Goal: Navigation & Orientation: Find specific page/section

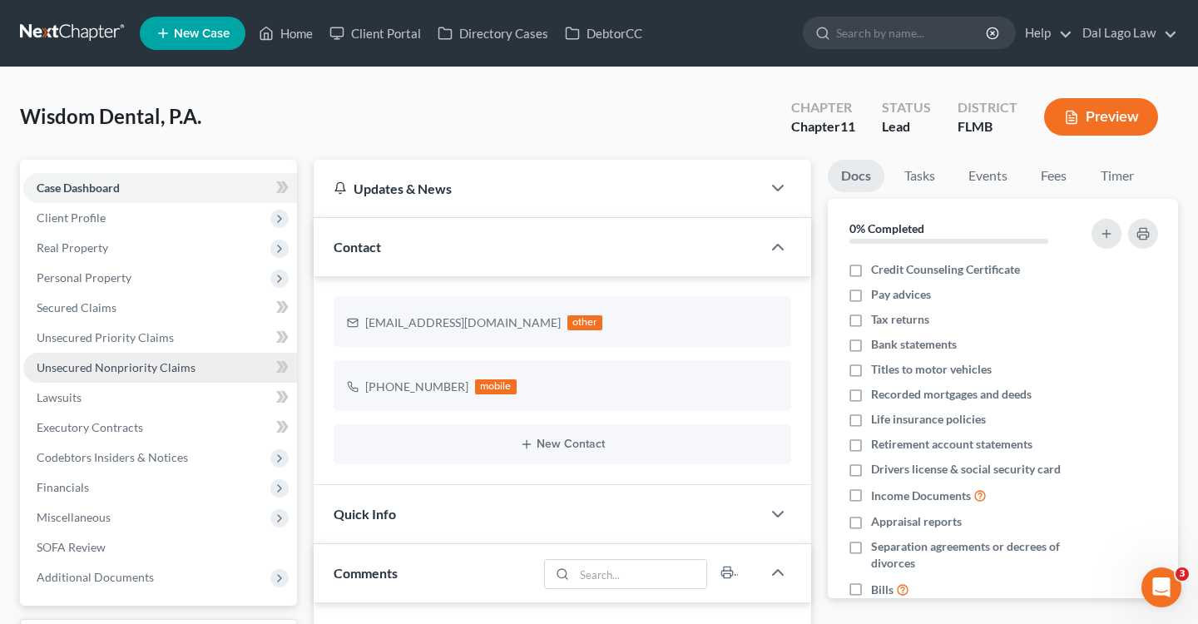
scroll to position [655, 0]
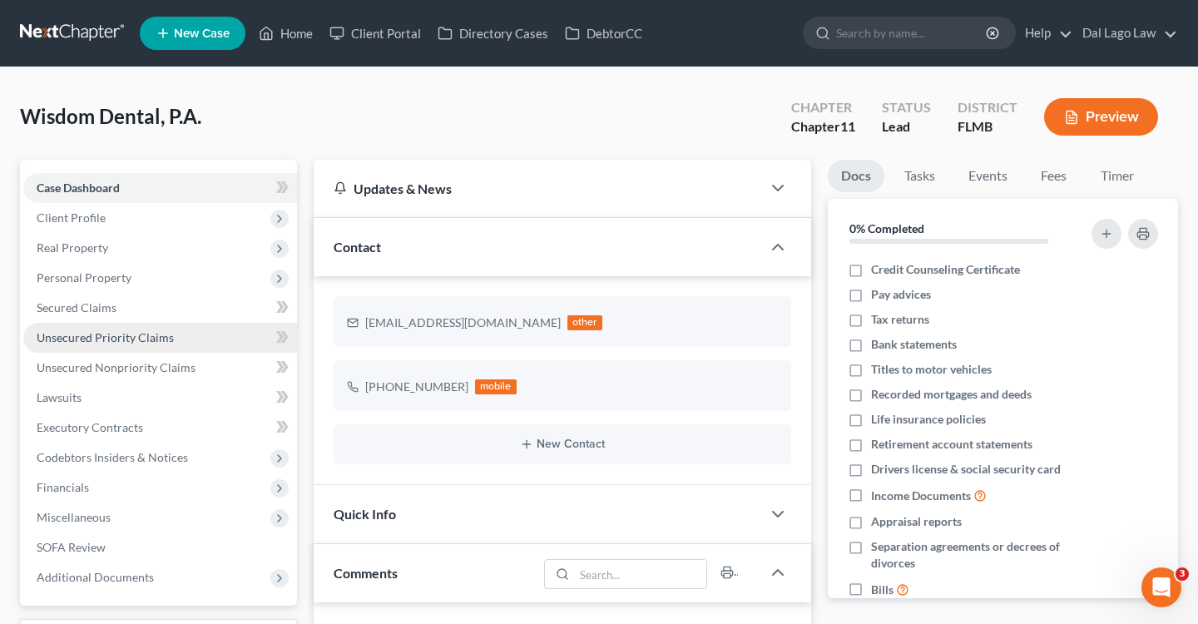
click at [135, 335] on span "Unsecured Priority Claims" at bounding box center [105, 337] width 137 height 14
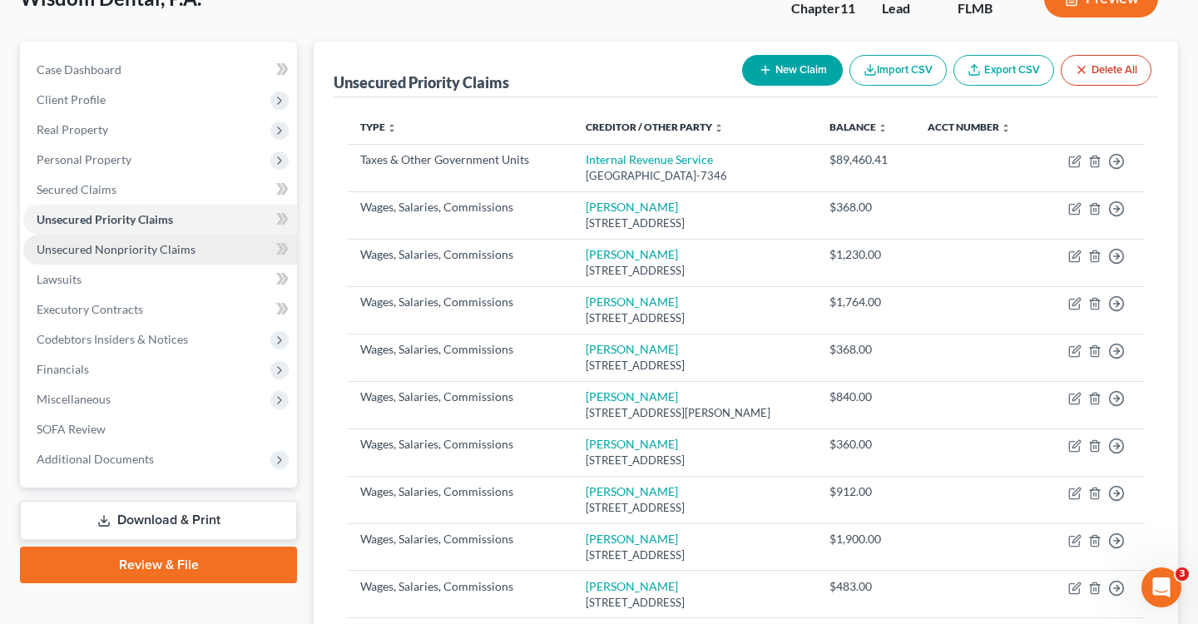
click at [126, 254] on span "Unsecured Nonpriority Claims" at bounding box center [116, 249] width 159 height 14
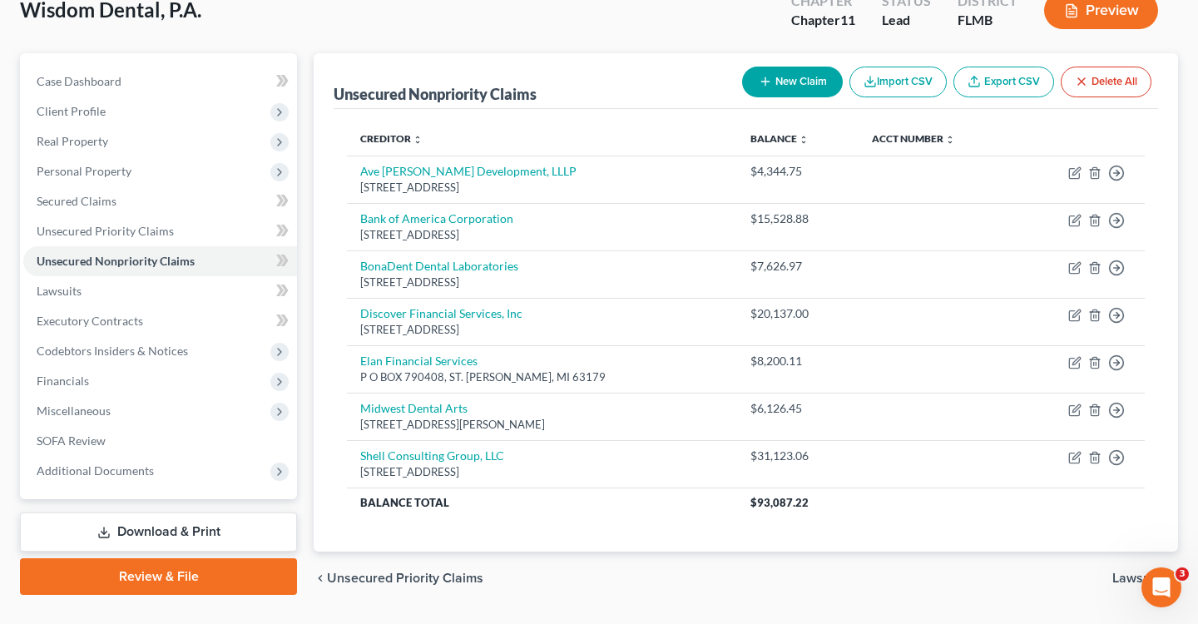
scroll to position [111, 0]
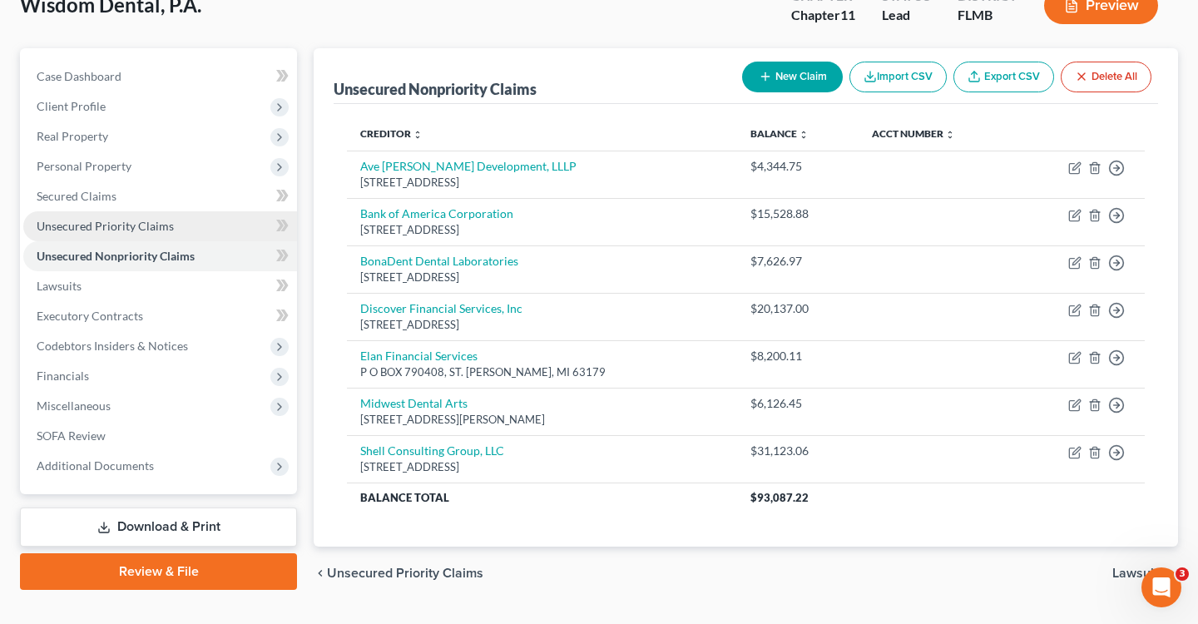
click at [107, 225] on span "Unsecured Priority Claims" at bounding box center [105, 226] width 137 height 14
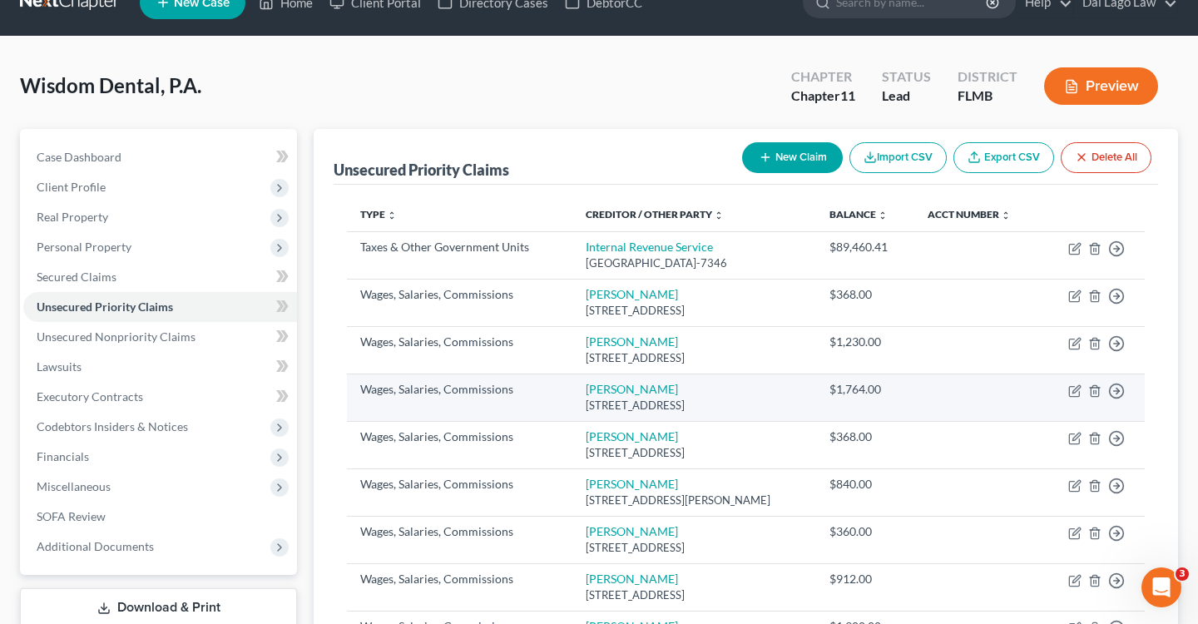
scroll to position [45, 0]
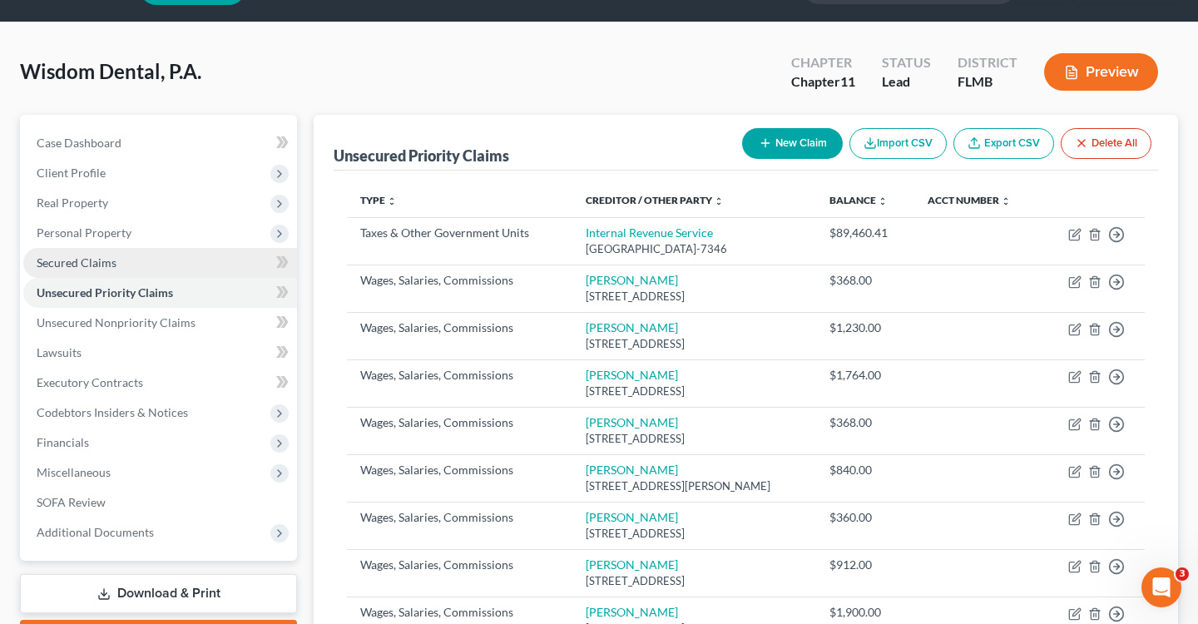
click at [146, 257] on link "Secured Claims" at bounding box center [160, 263] width 274 height 30
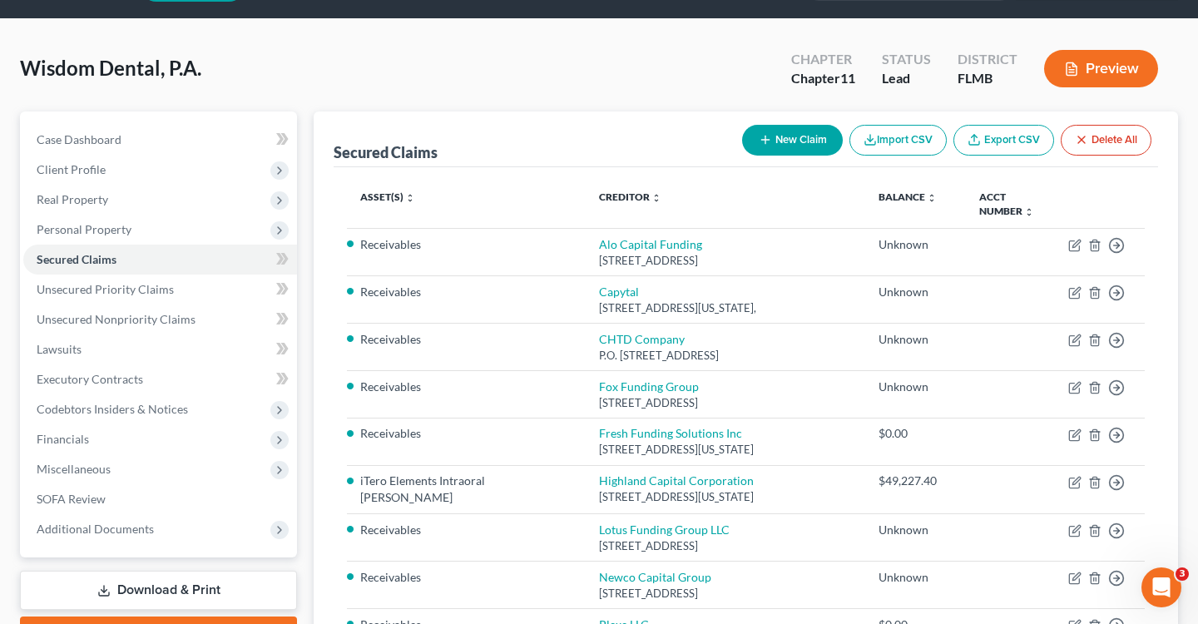
scroll to position [56, 0]
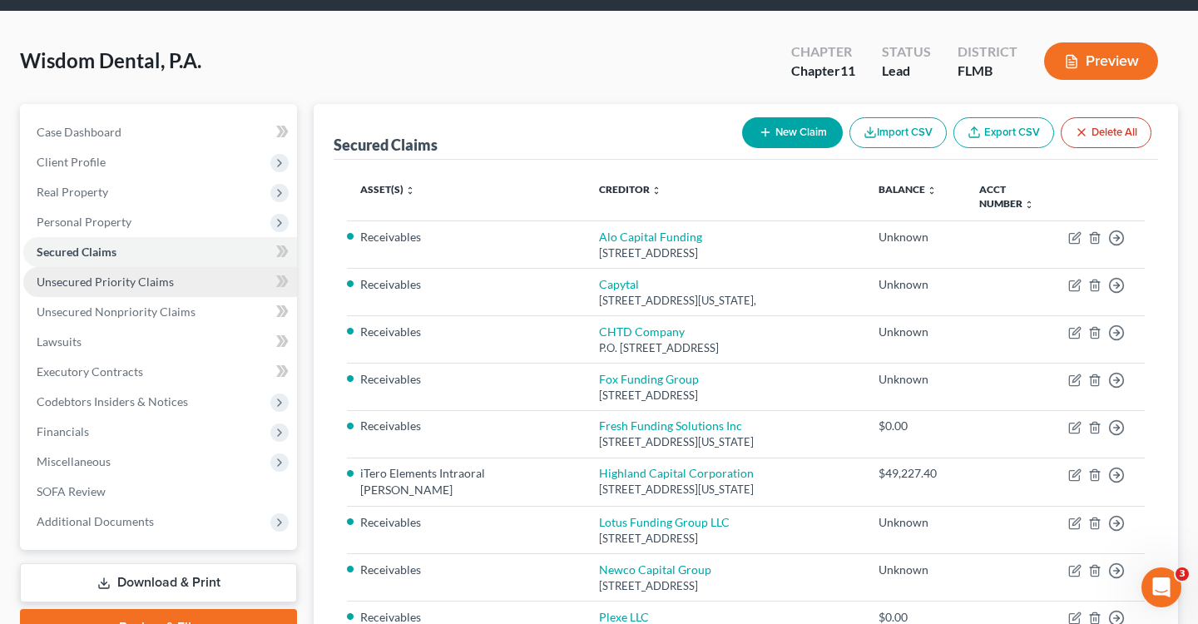
click at [179, 291] on link "Unsecured Priority Claims" at bounding box center [160, 282] width 274 height 30
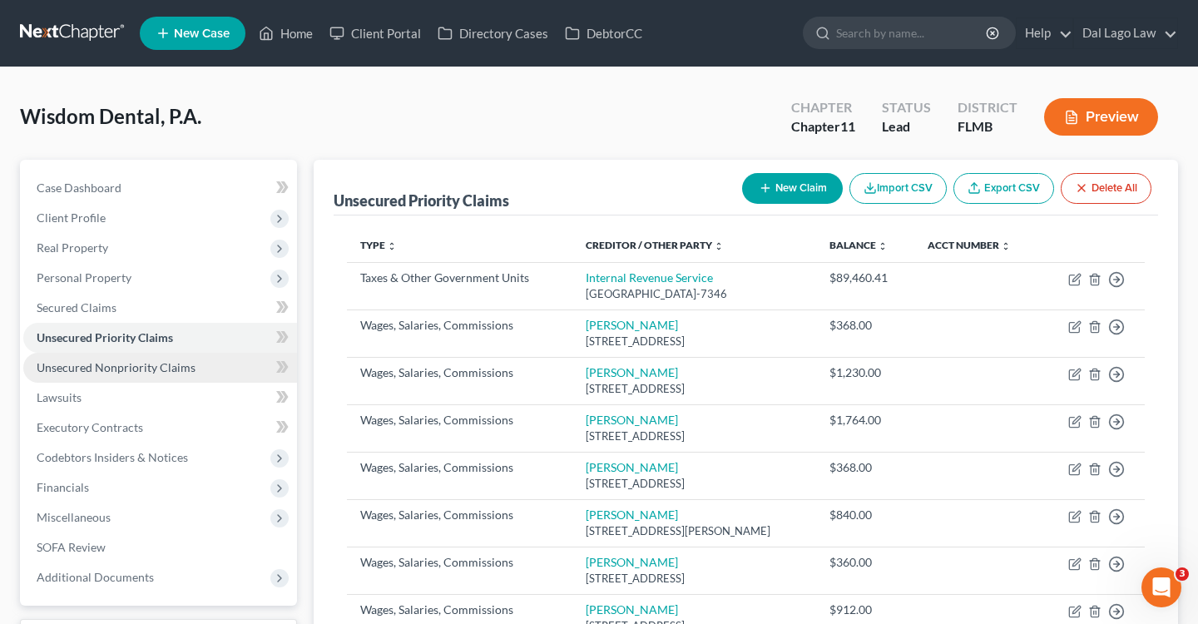
click at [156, 366] on span "Unsecured Nonpriority Claims" at bounding box center [116, 367] width 159 height 14
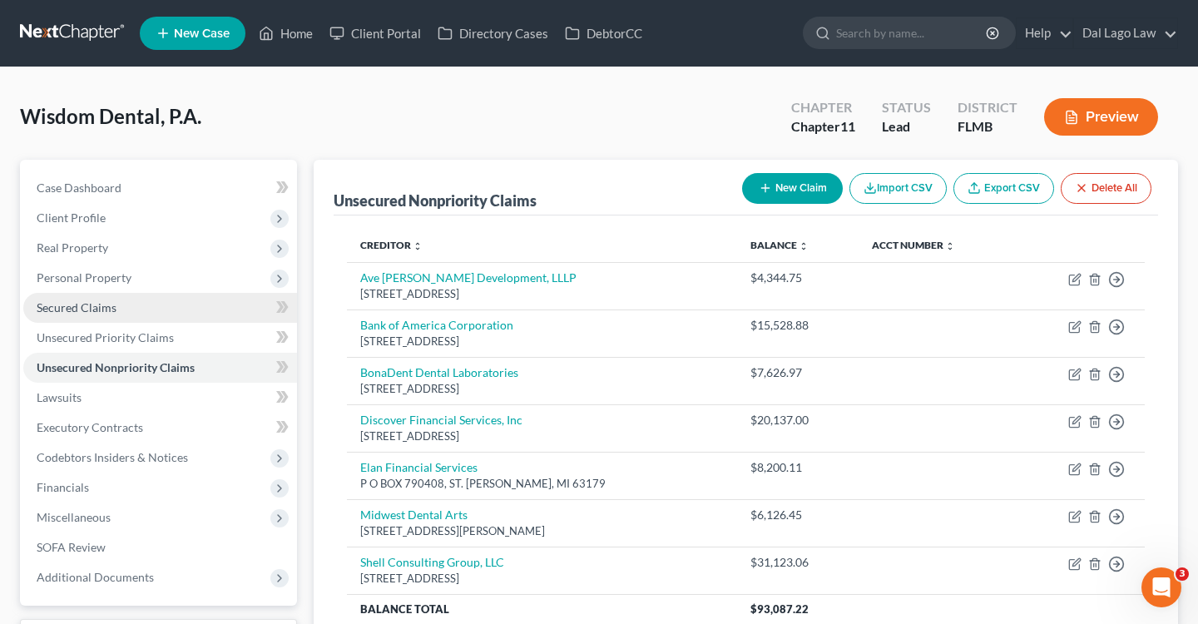
click at [161, 315] on link "Secured Claims" at bounding box center [160, 308] width 274 height 30
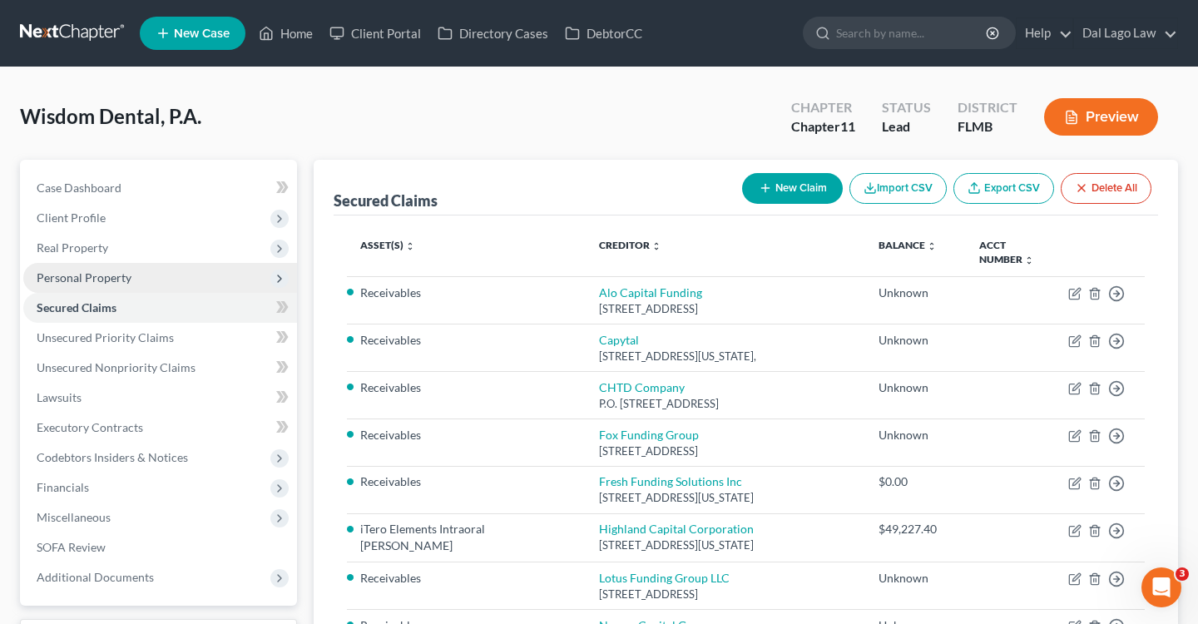
click at [150, 284] on span "Personal Property" at bounding box center [160, 278] width 274 height 30
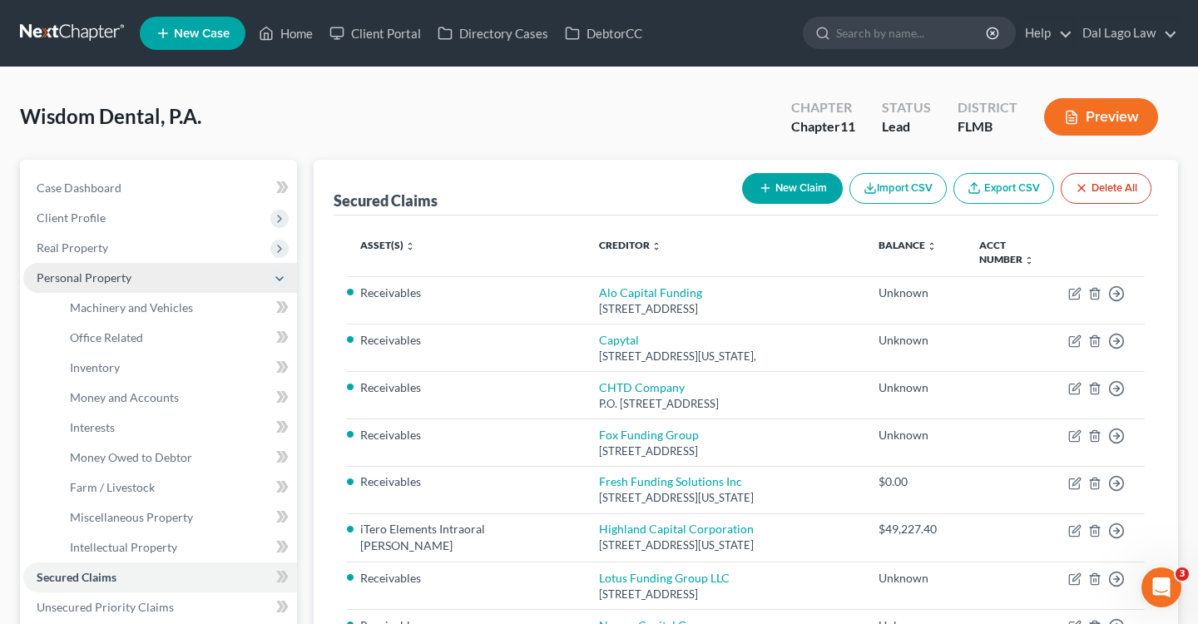
click at [108, 270] on span "Personal Property" at bounding box center [84, 277] width 95 height 14
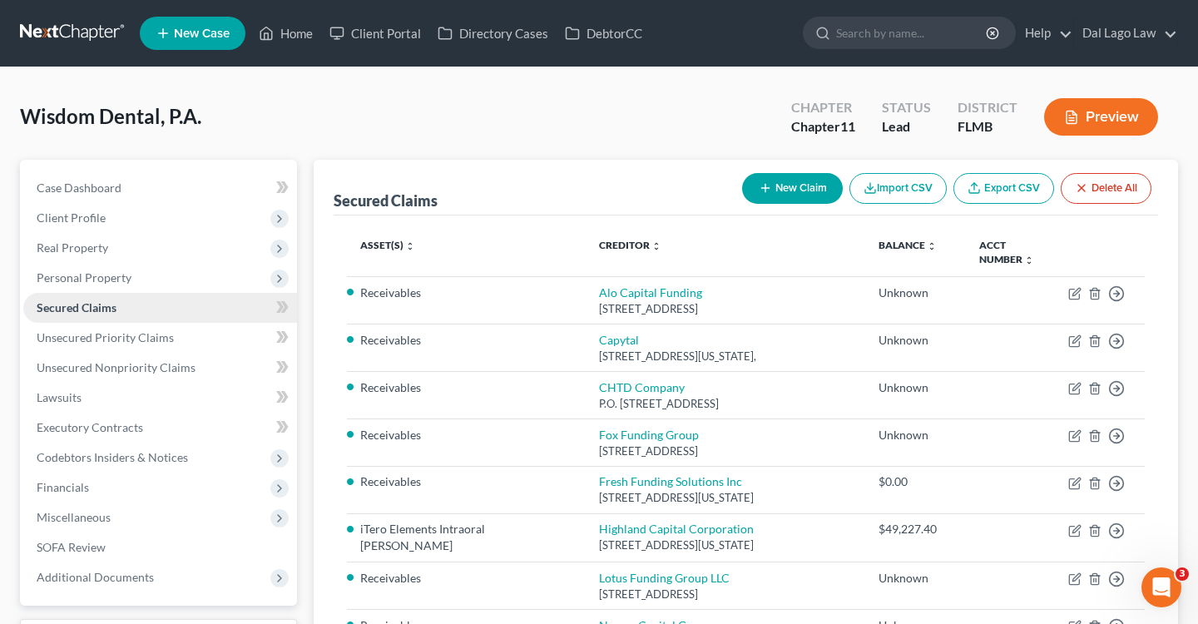
click at [116, 312] on link "Secured Claims" at bounding box center [160, 308] width 274 height 30
click at [114, 263] on span "Personal Property" at bounding box center [160, 278] width 274 height 30
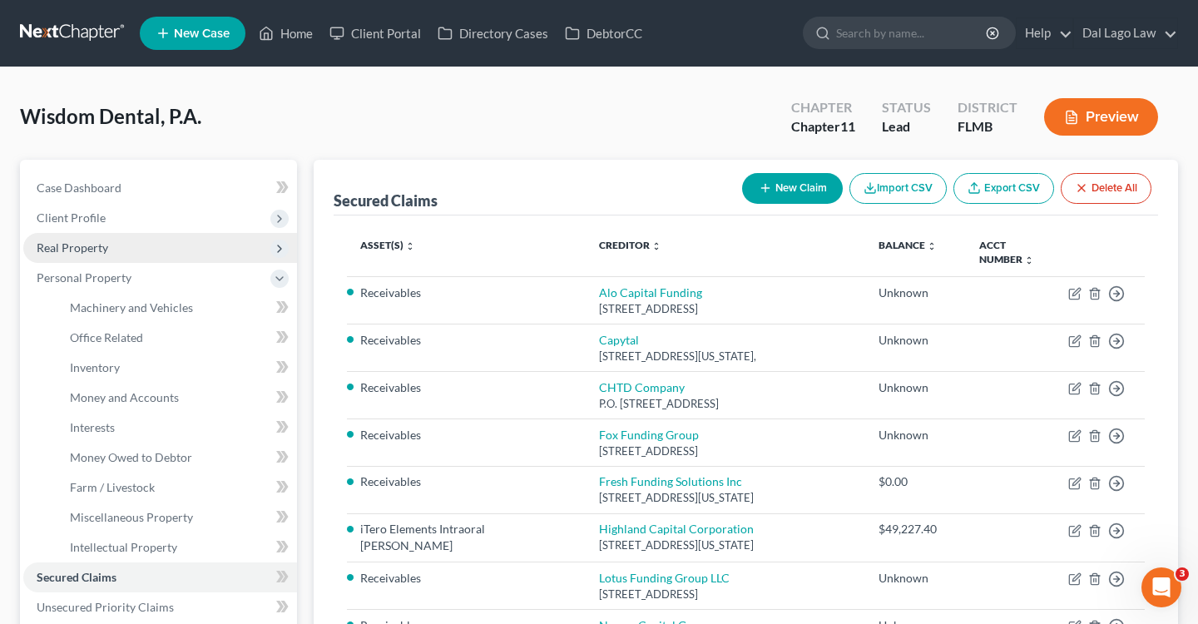
click at [93, 235] on span "Real Property" at bounding box center [160, 248] width 274 height 30
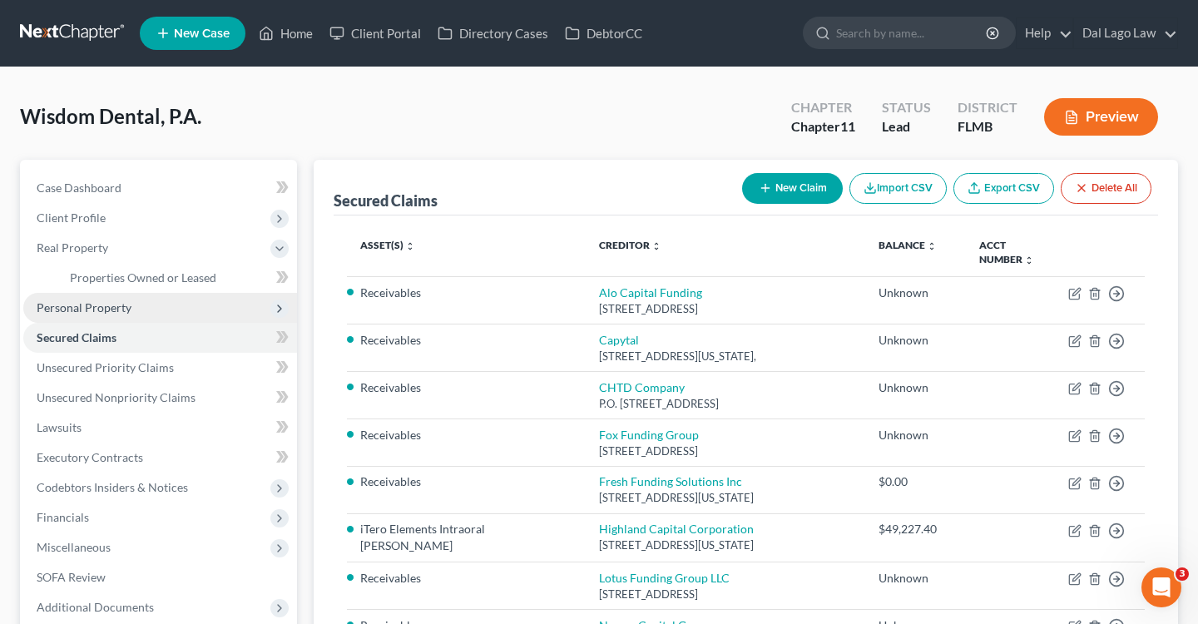
click at [102, 293] on span "Personal Property" at bounding box center [160, 308] width 274 height 30
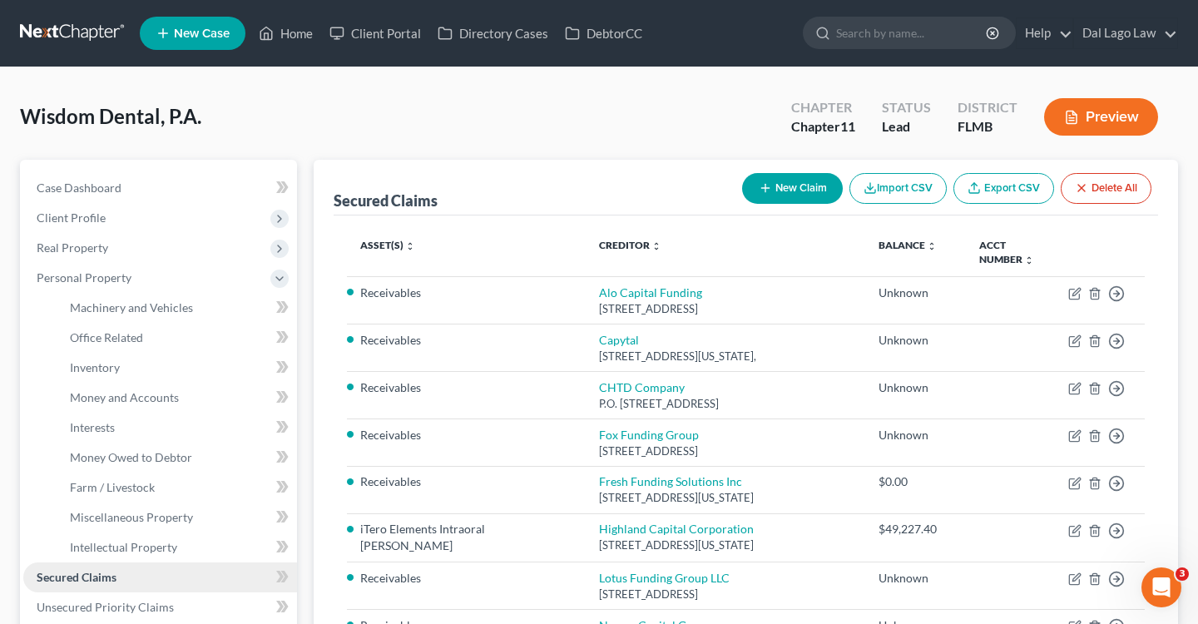
click at [100, 570] on span "Secured Claims" at bounding box center [77, 577] width 80 height 14
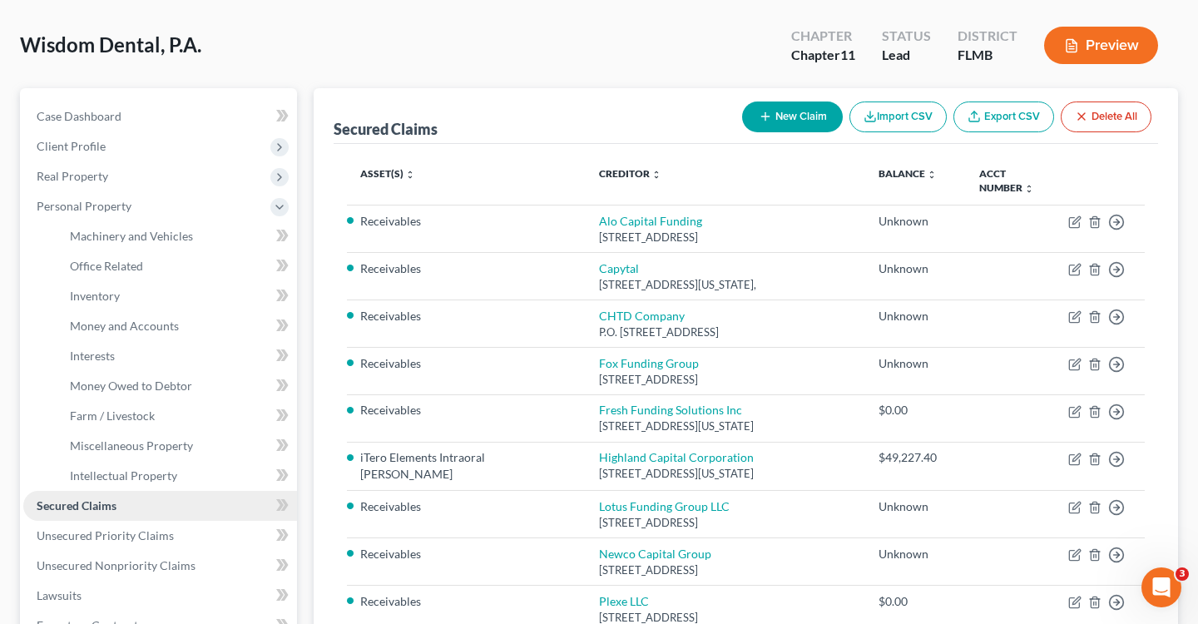
scroll to position [156, 0]
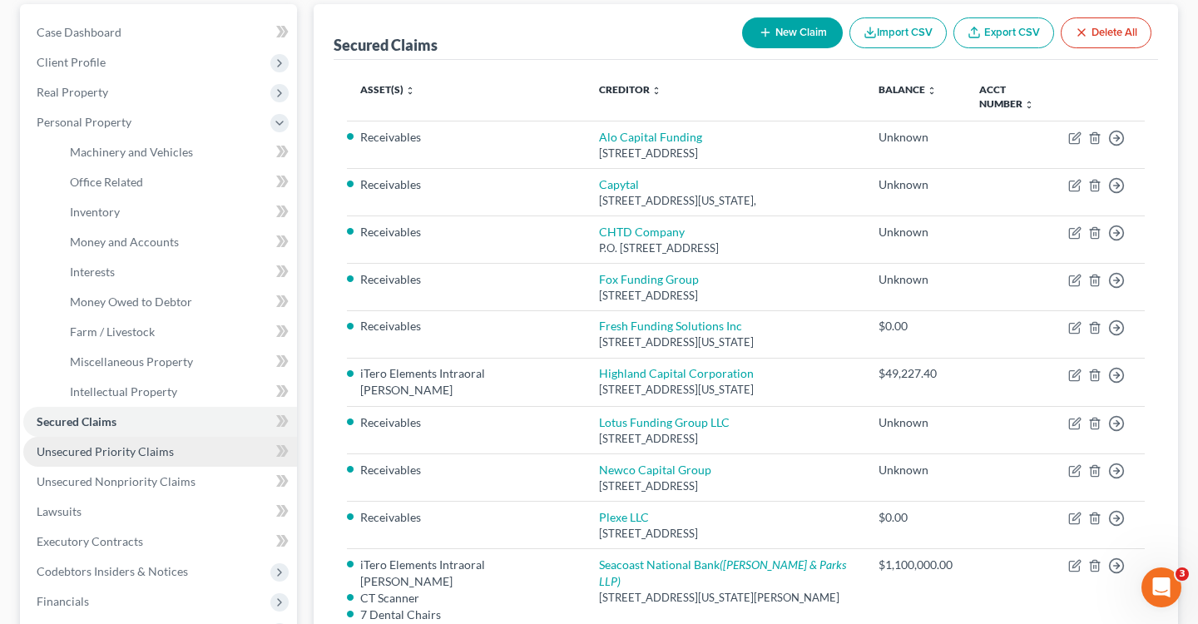
click at [85, 448] on span "Unsecured Priority Claims" at bounding box center [105, 451] width 137 height 14
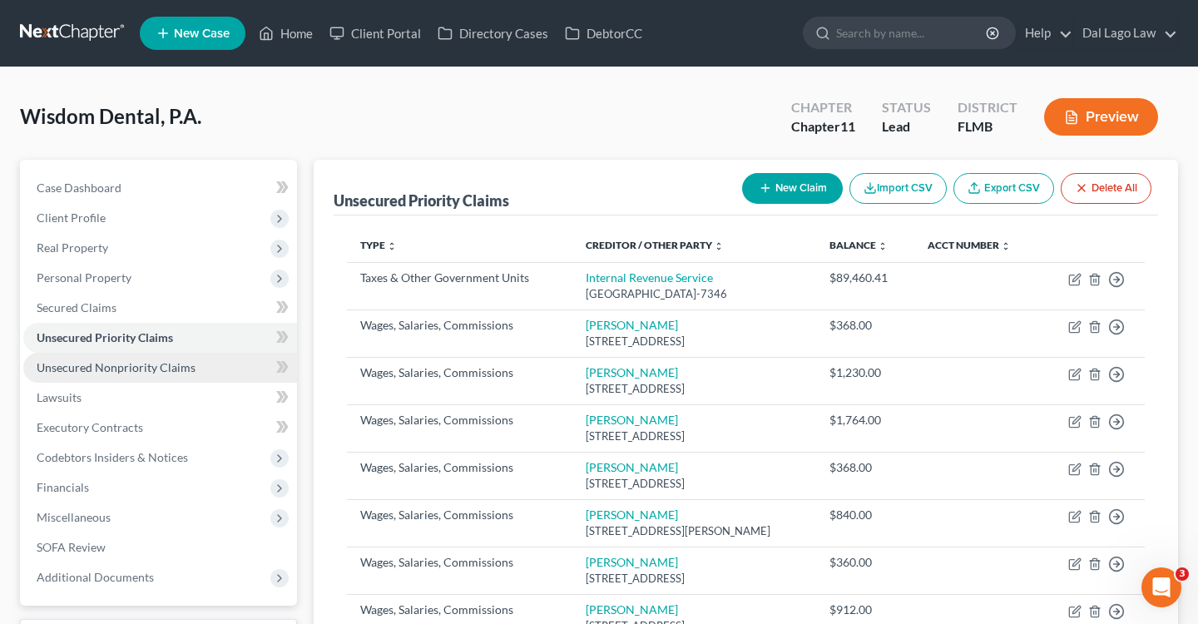
click at [112, 375] on link "Unsecured Nonpriority Claims" at bounding box center [160, 368] width 274 height 30
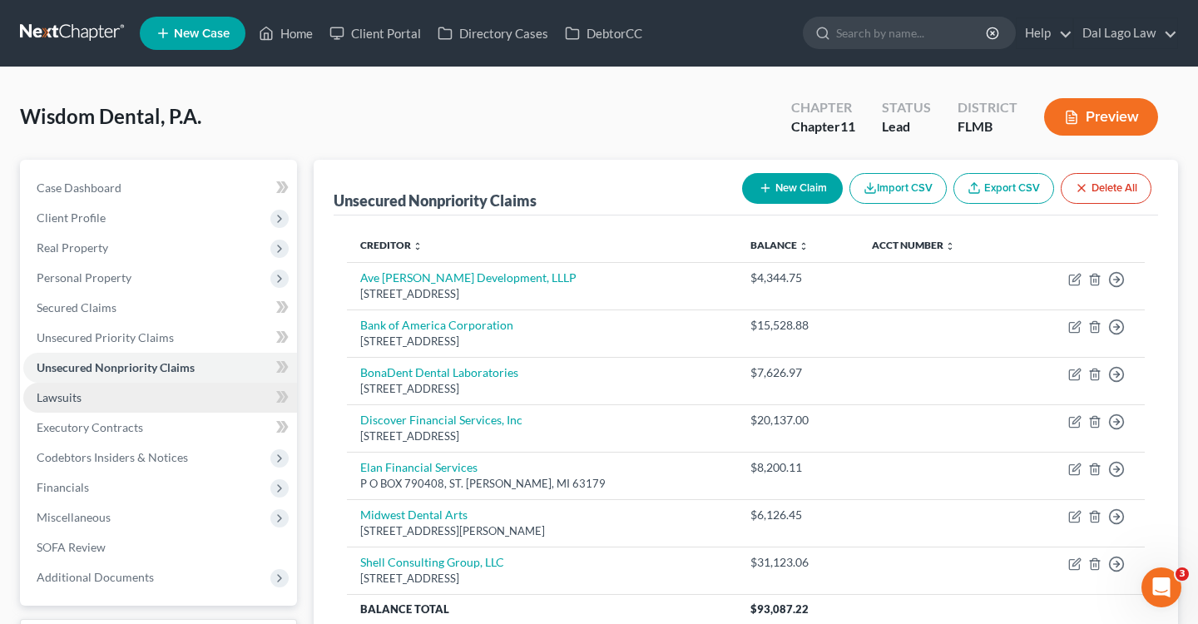
click at [93, 406] on link "Lawsuits" at bounding box center [160, 398] width 274 height 30
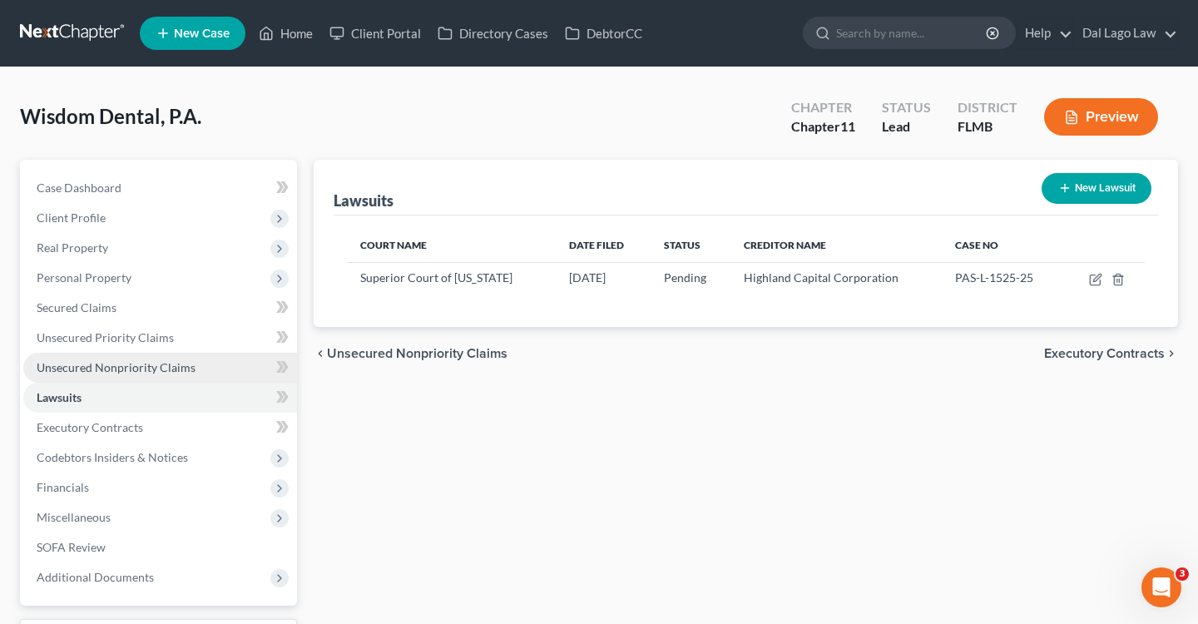
click at [126, 358] on link "Unsecured Nonpriority Claims" at bounding box center [160, 368] width 274 height 30
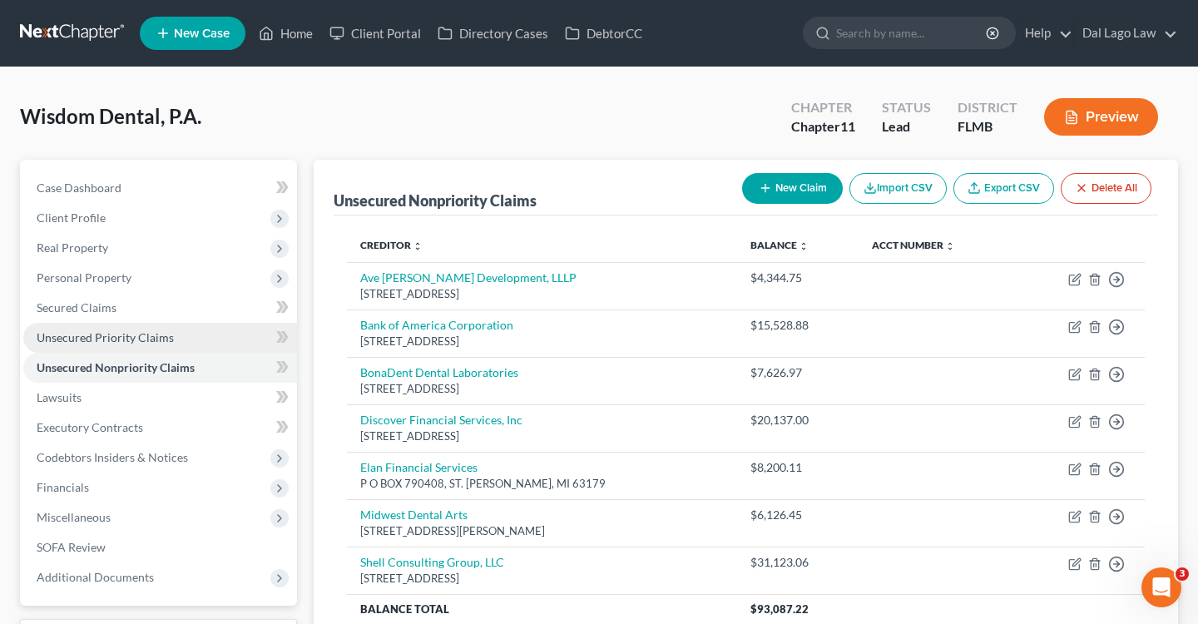
click at [122, 342] on span "Unsecured Priority Claims" at bounding box center [105, 337] width 137 height 14
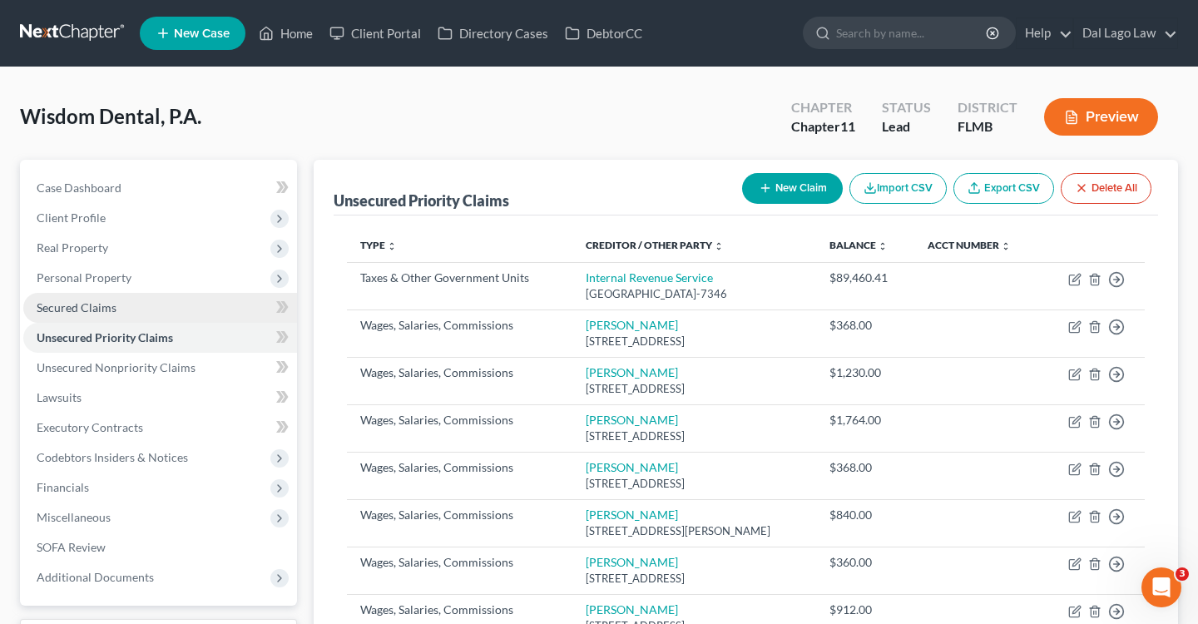
click at [122, 304] on link "Secured Claims" at bounding box center [160, 308] width 274 height 30
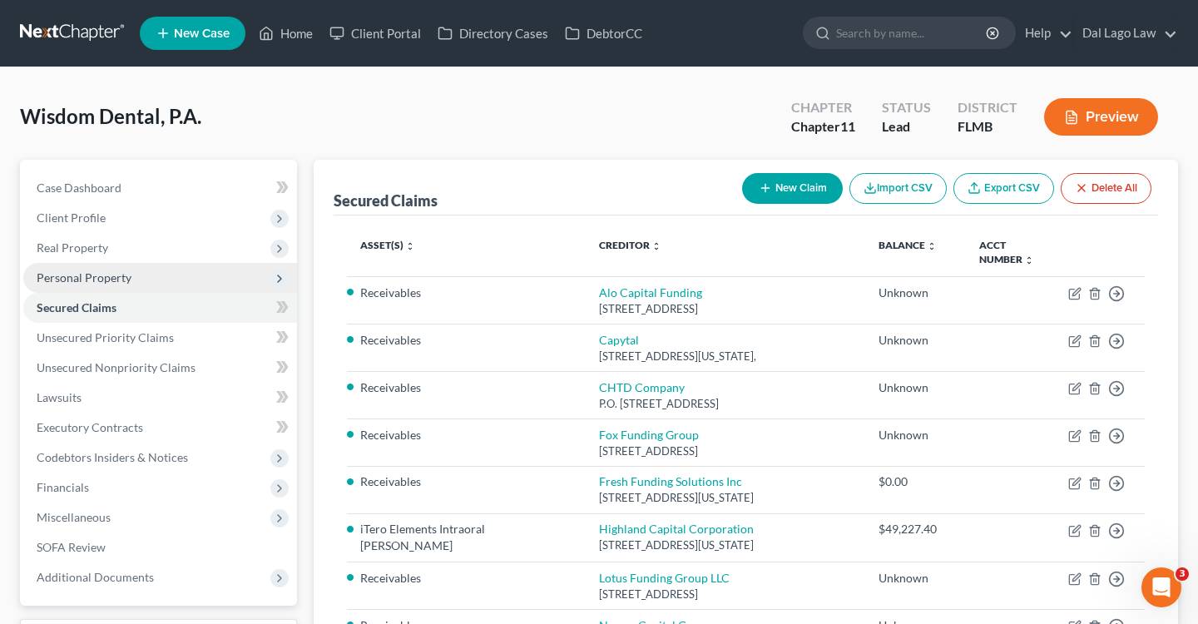
click at [68, 263] on span "Personal Property" at bounding box center [160, 278] width 274 height 30
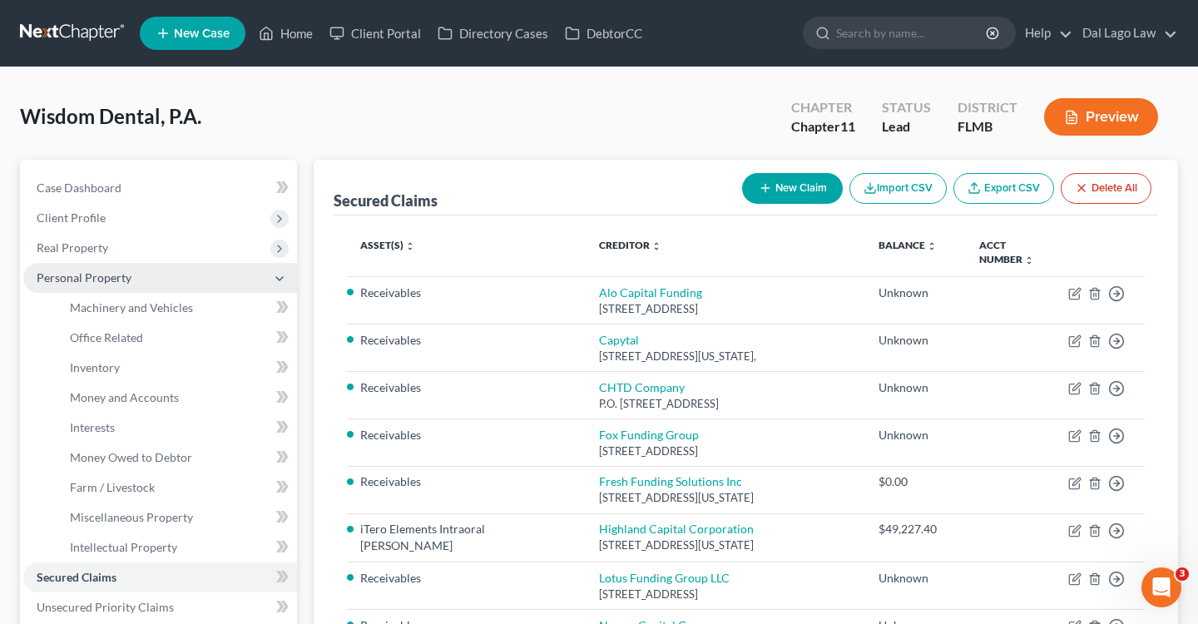
click at [67, 272] on span "Personal Property" at bounding box center [84, 277] width 95 height 14
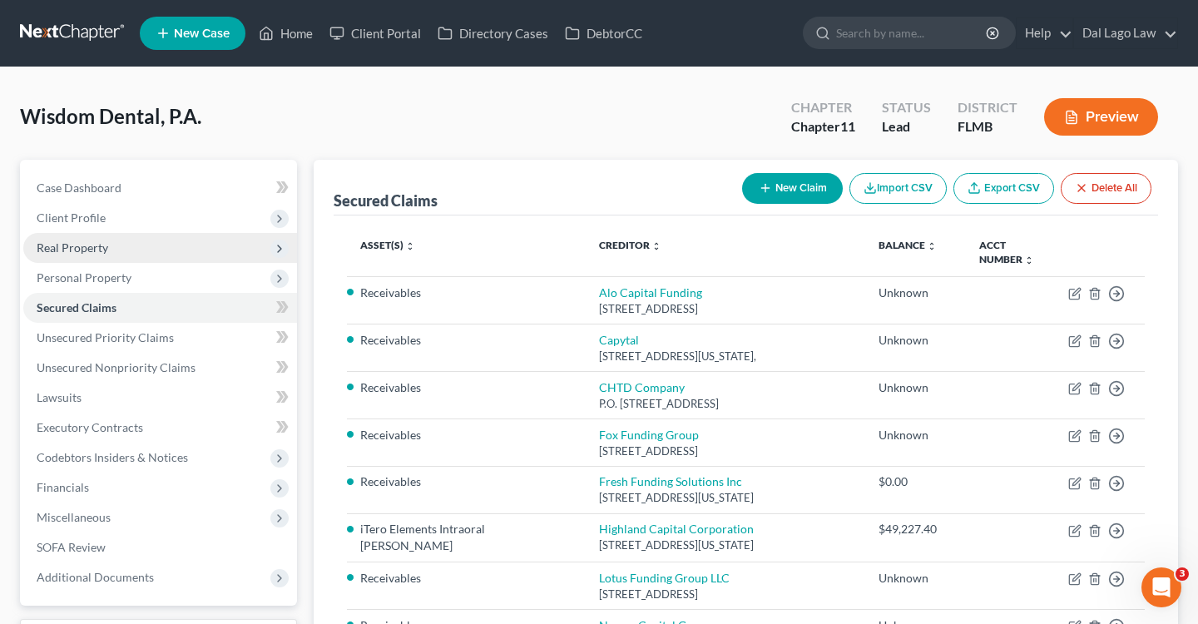
click at [83, 253] on span "Real Property" at bounding box center [73, 247] width 72 height 14
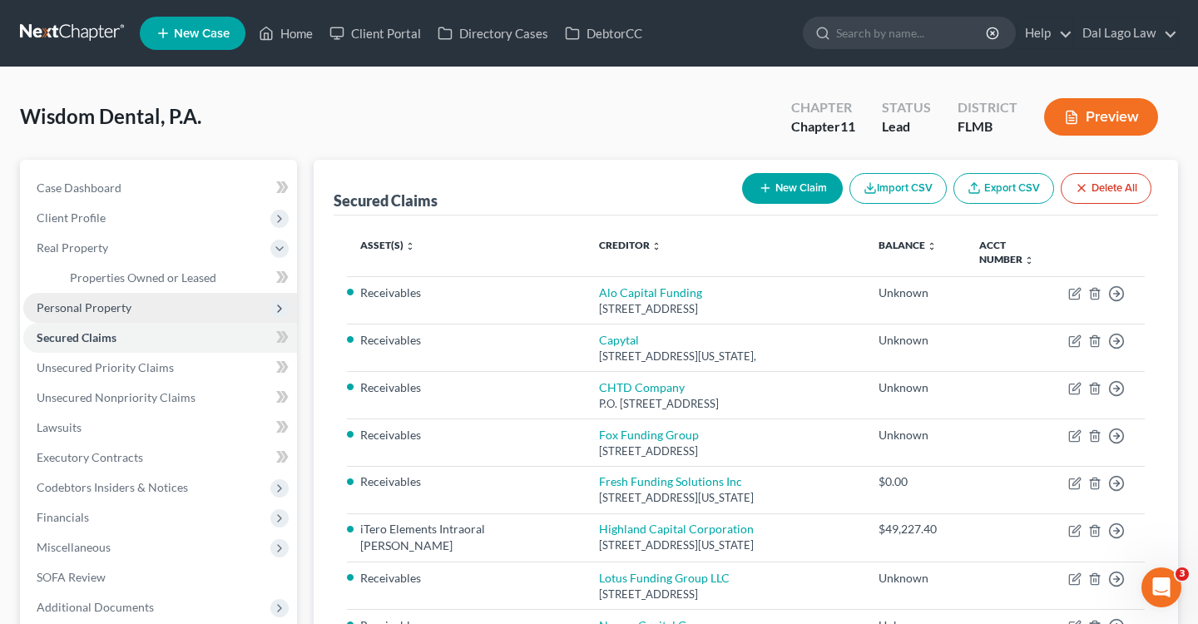
click at [101, 305] on span "Personal Property" at bounding box center [84, 307] width 95 height 14
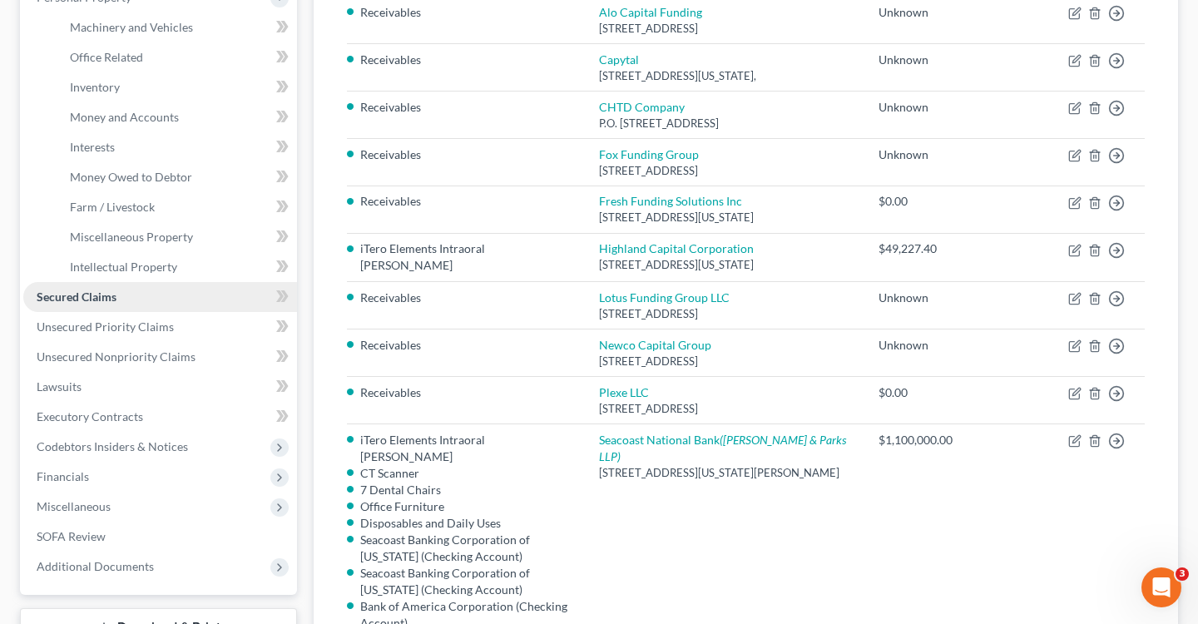
scroll to position [315, 0]
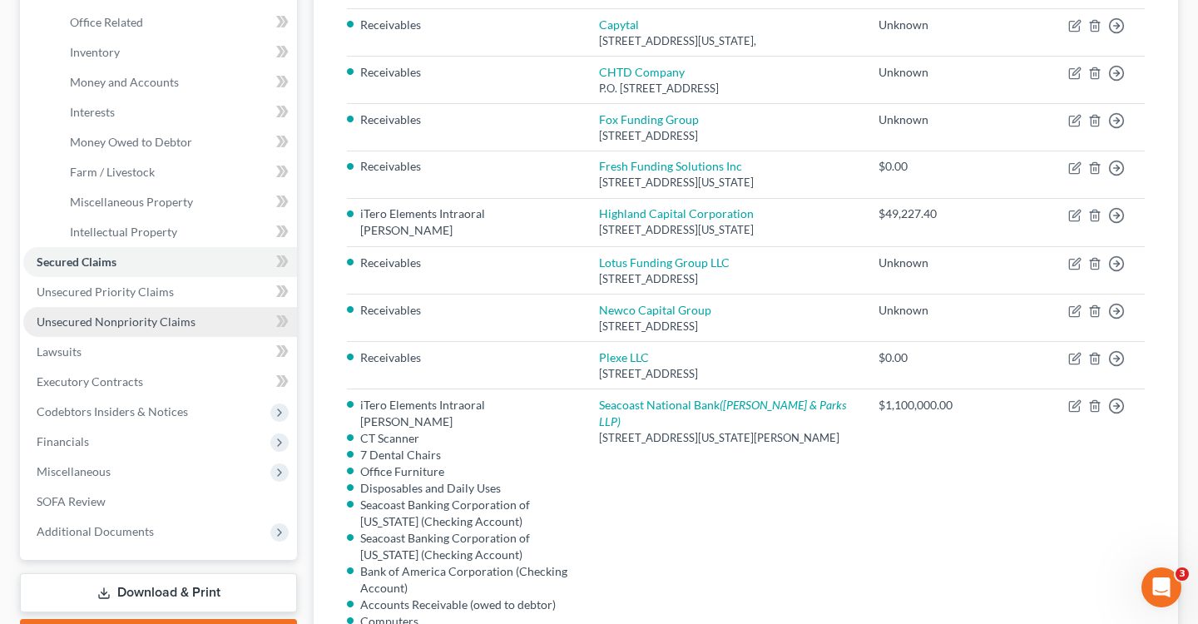
click at [111, 325] on span "Unsecured Nonpriority Claims" at bounding box center [116, 321] width 159 height 14
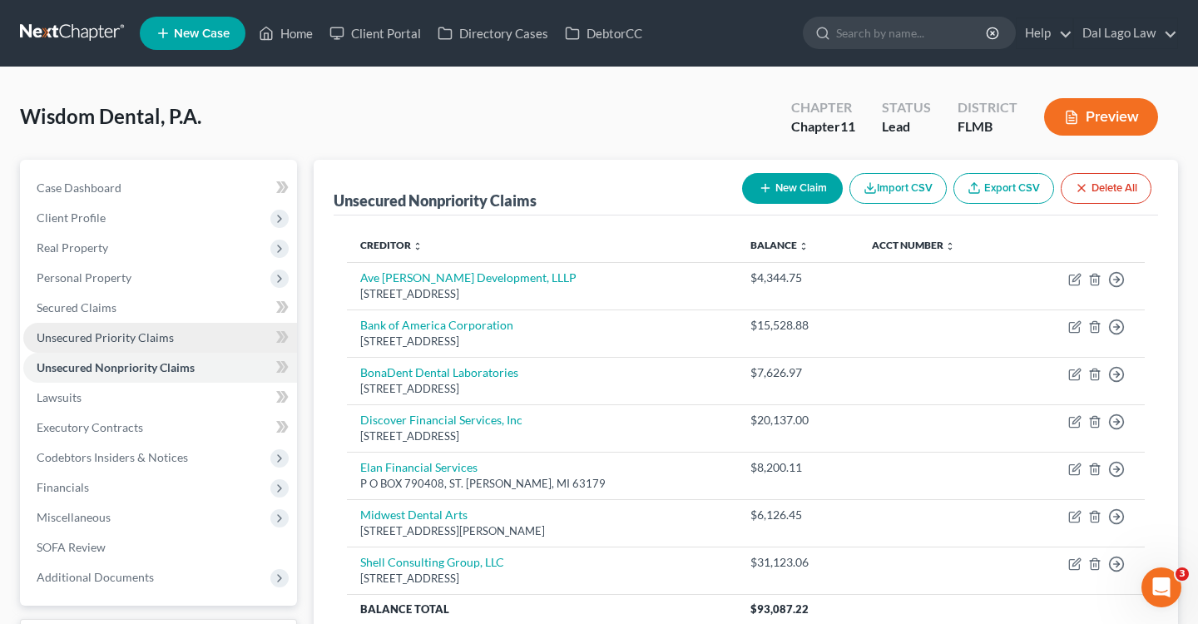
click at [116, 328] on link "Unsecured Priority Claims" at bounding box center [160, 338] width 274 height 30
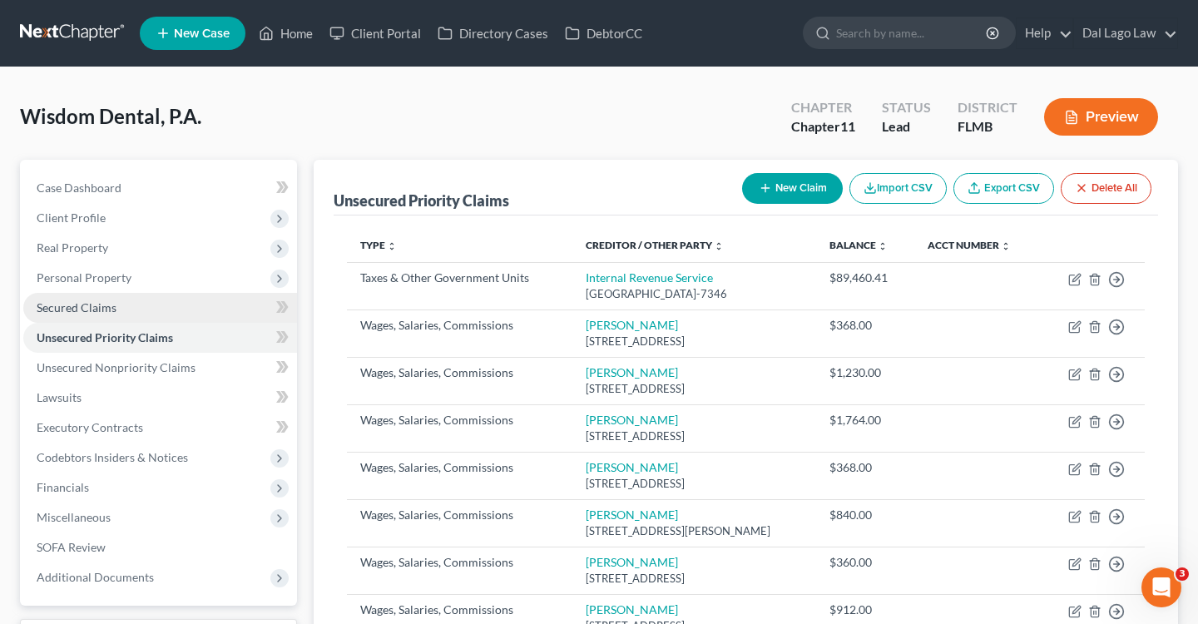
click at [110, 300] on span "Secured Claims" at bounding box center [77, 307] width 80 height 14
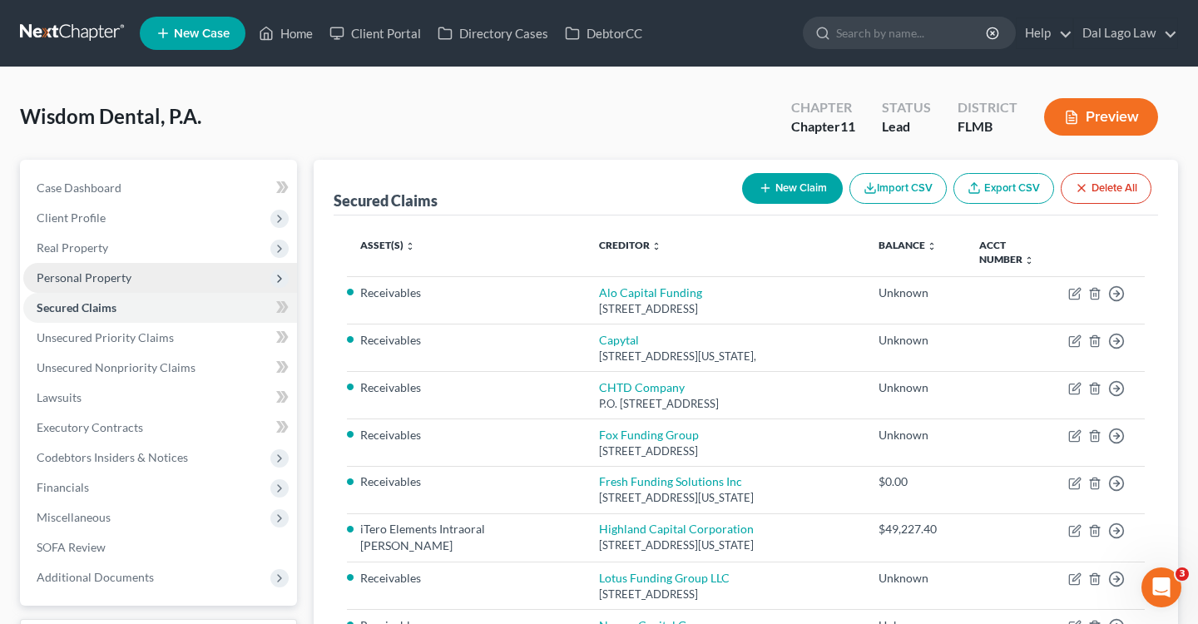
click at [121, 270] on span "Personal Property" at bounding box center [84, 277] width 95 height 14
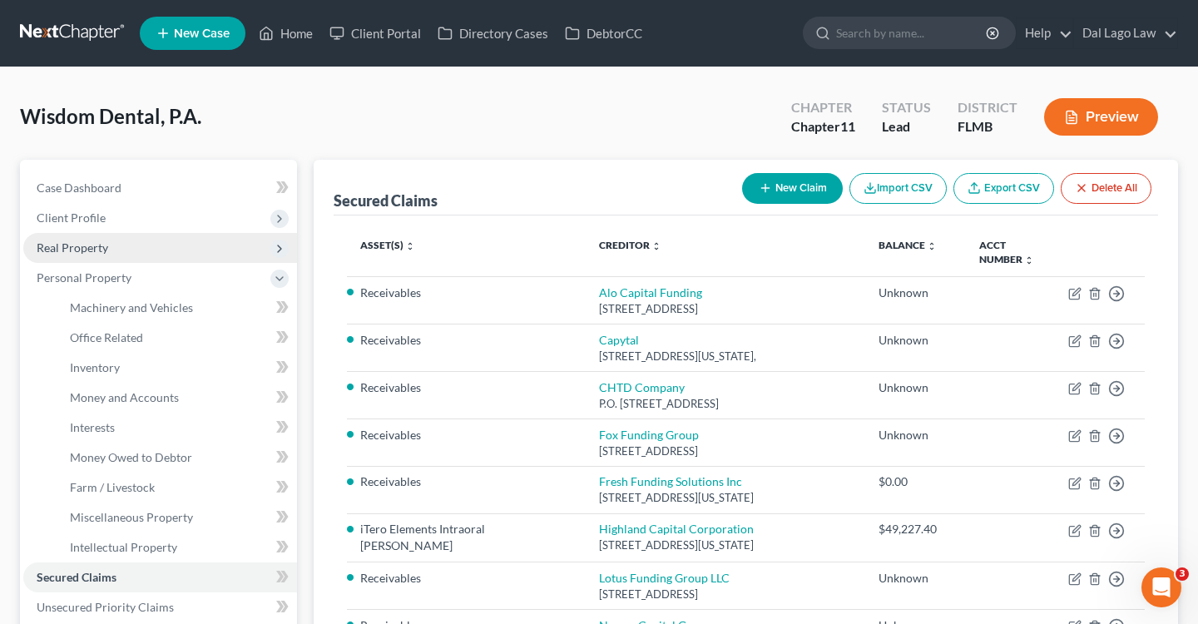
click at [107, 238] on span "Real Property" at bounding box center [160, 248] width 274 height 30
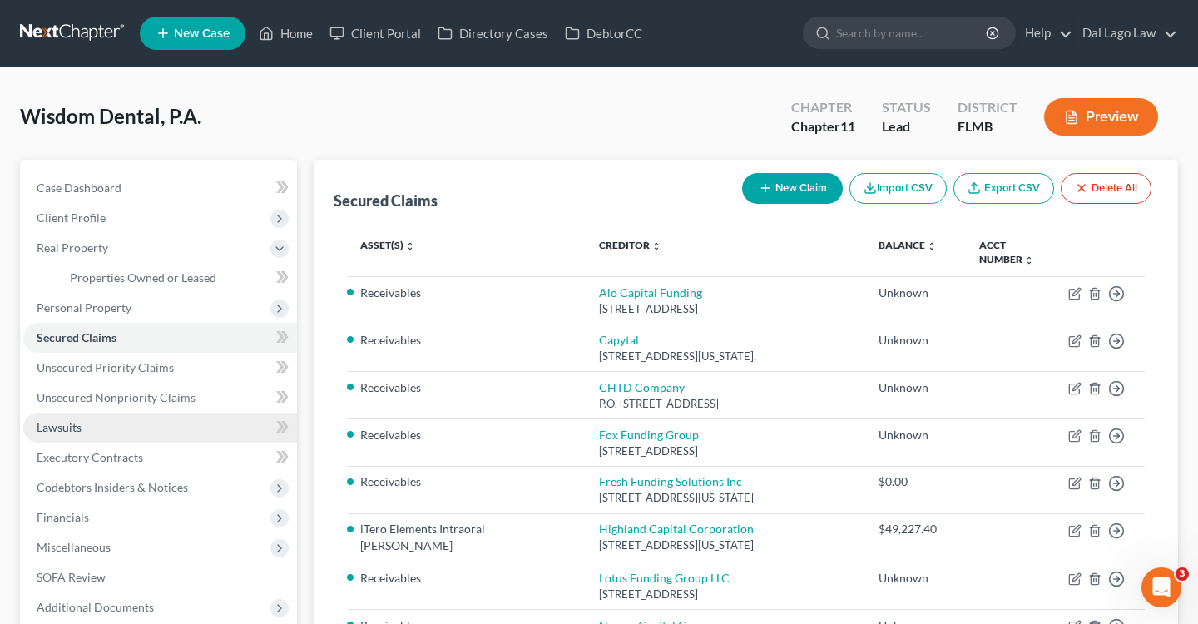
click at [182, 427] on link "Lawsuits" at bounding box center [160, 427] width 274 height 30
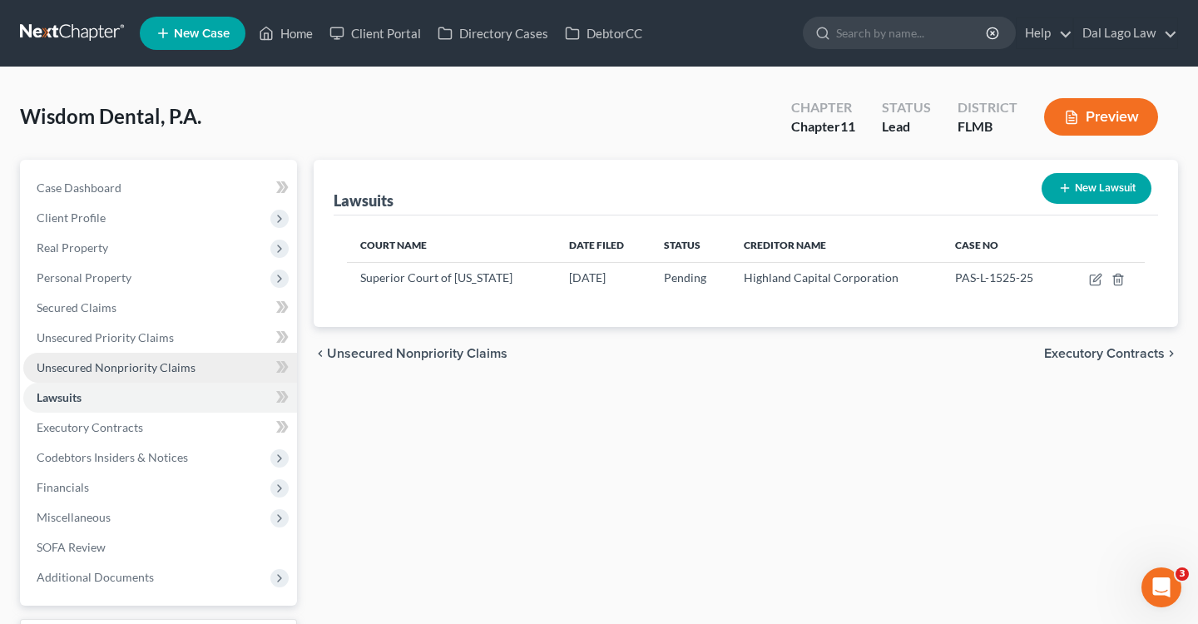
click at [175, 364] on span "Unsecured Nonpriority Claims" at bounding box center [116, 367] width 159 height 14
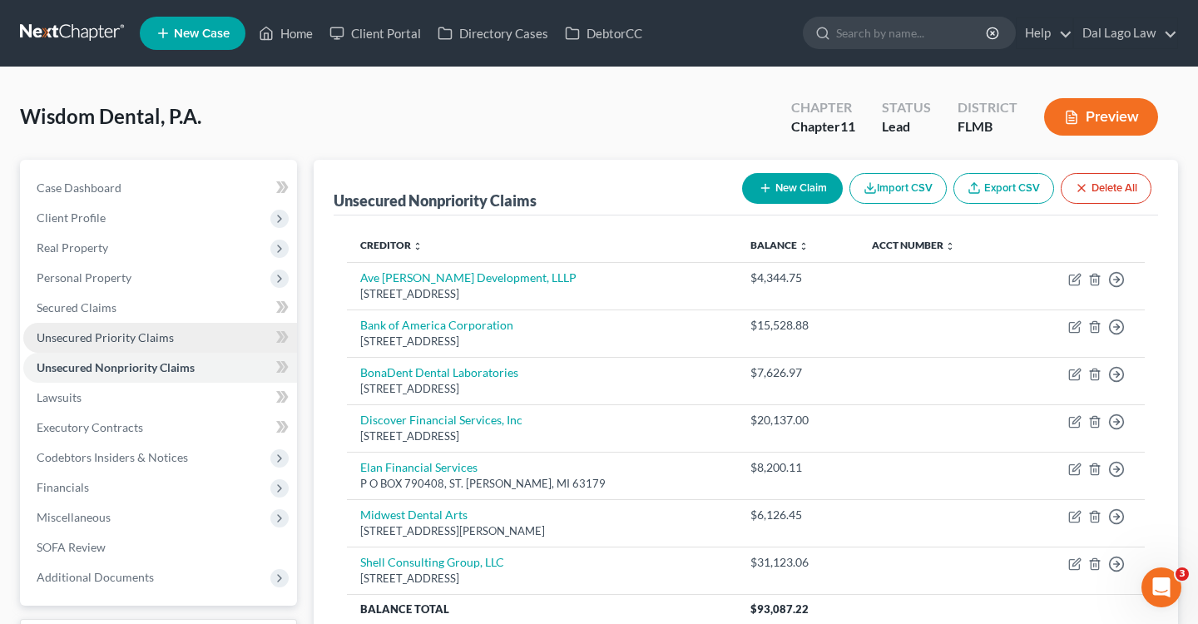
click at [166, 340] on span "Unsecured Priority Claims" at bounding box center [105, 337] width 137 height 14
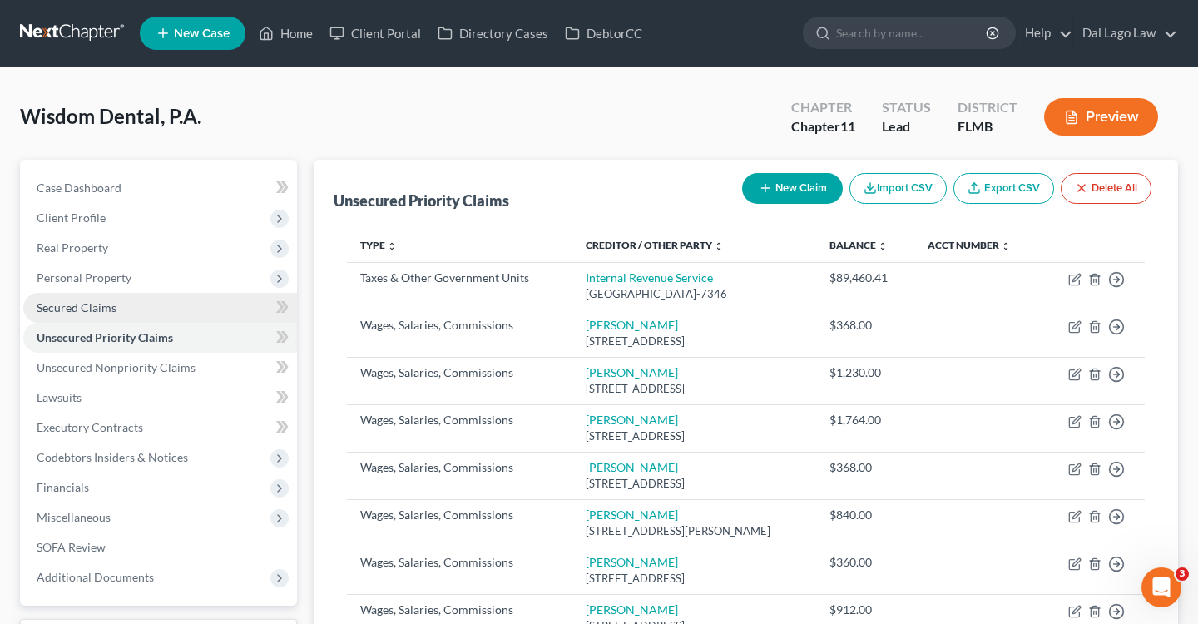
click at [140, 319] on link "Secured Claims" at bounding box center [160, 308] width 274 height 30
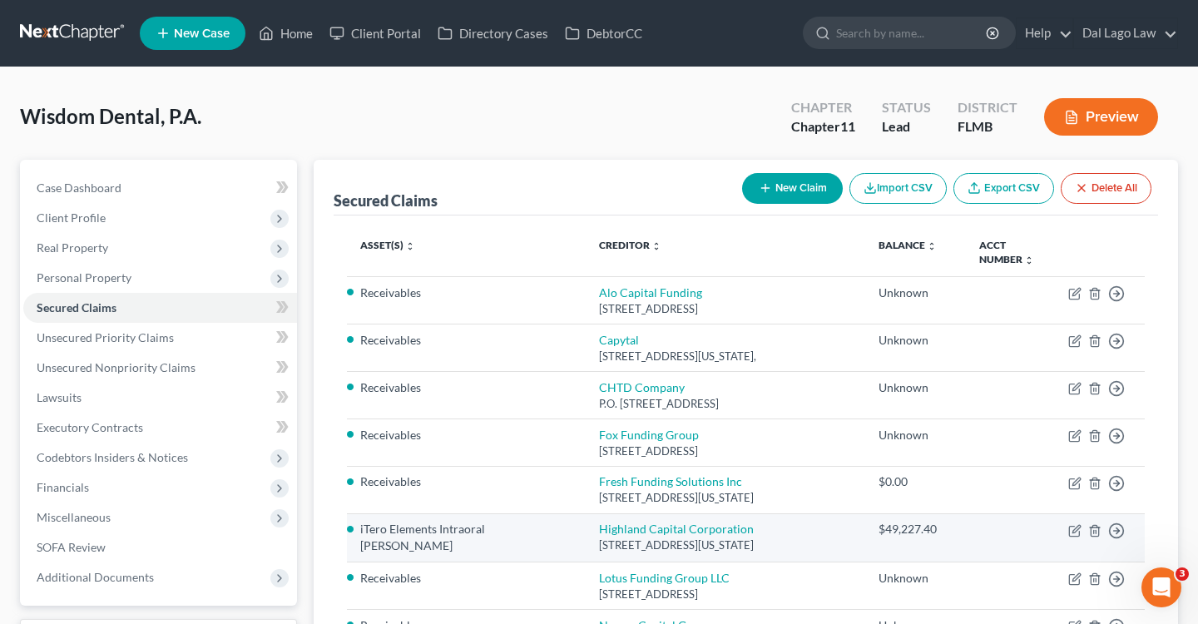
scroll to position [19, 0]
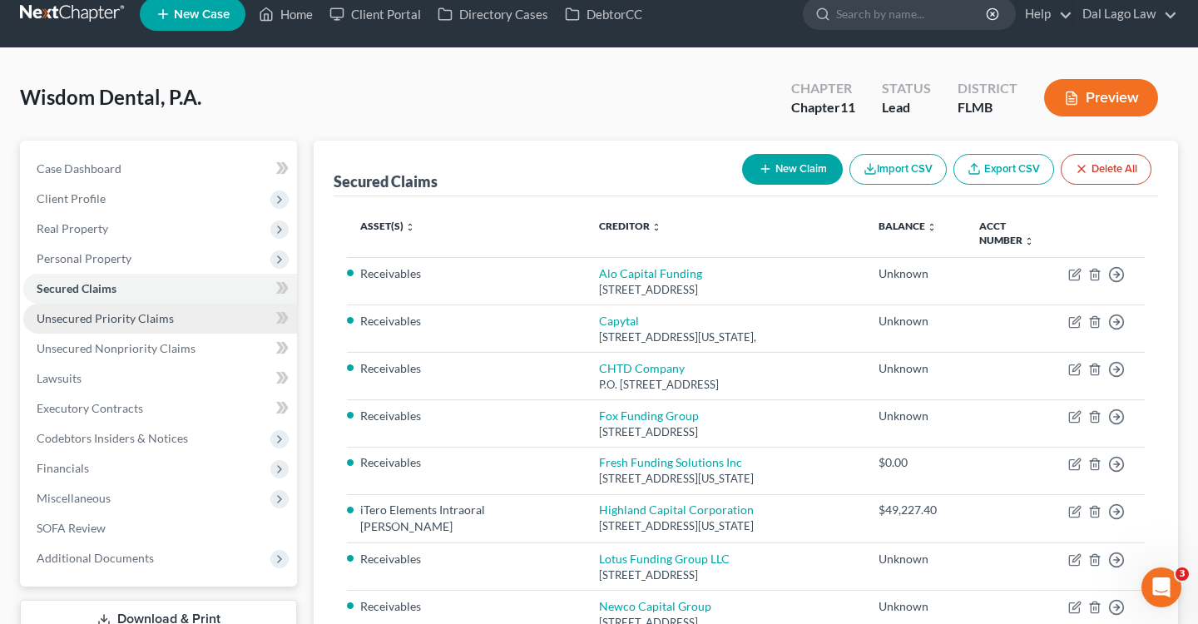
click at [148, 319] on span "Unsecured Priority Claims" at bounding box center [105, 318] width 137 height 14
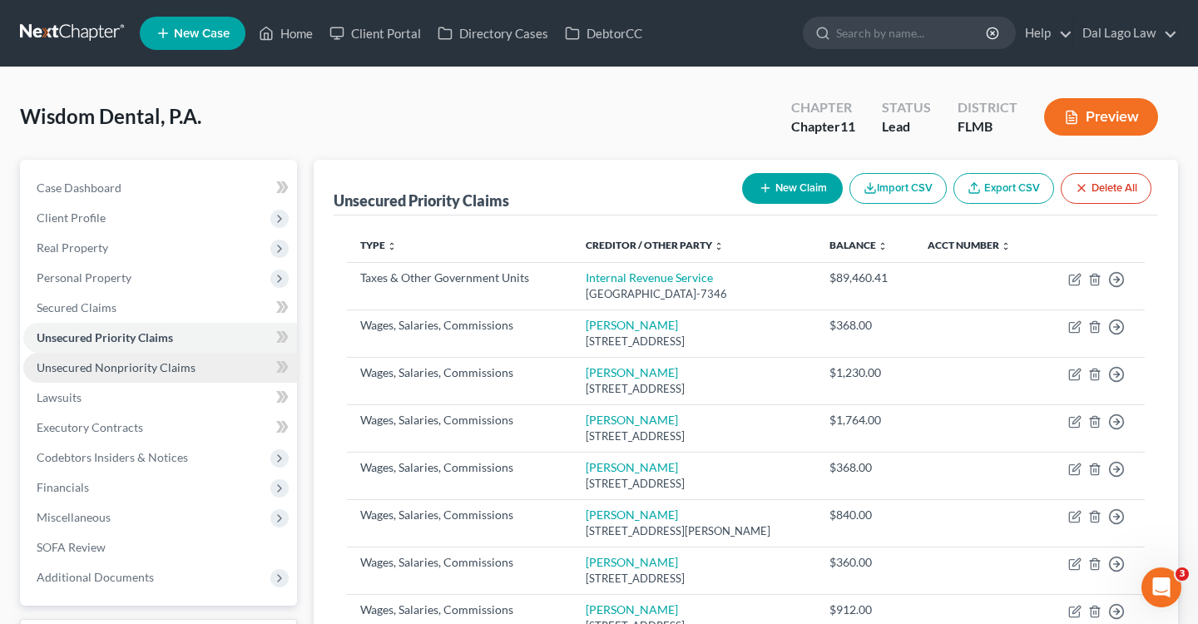
click at [128, 368] on span "Unsecured Nonpriority Claims" at bounding box center [116, 367] width 159 height 14
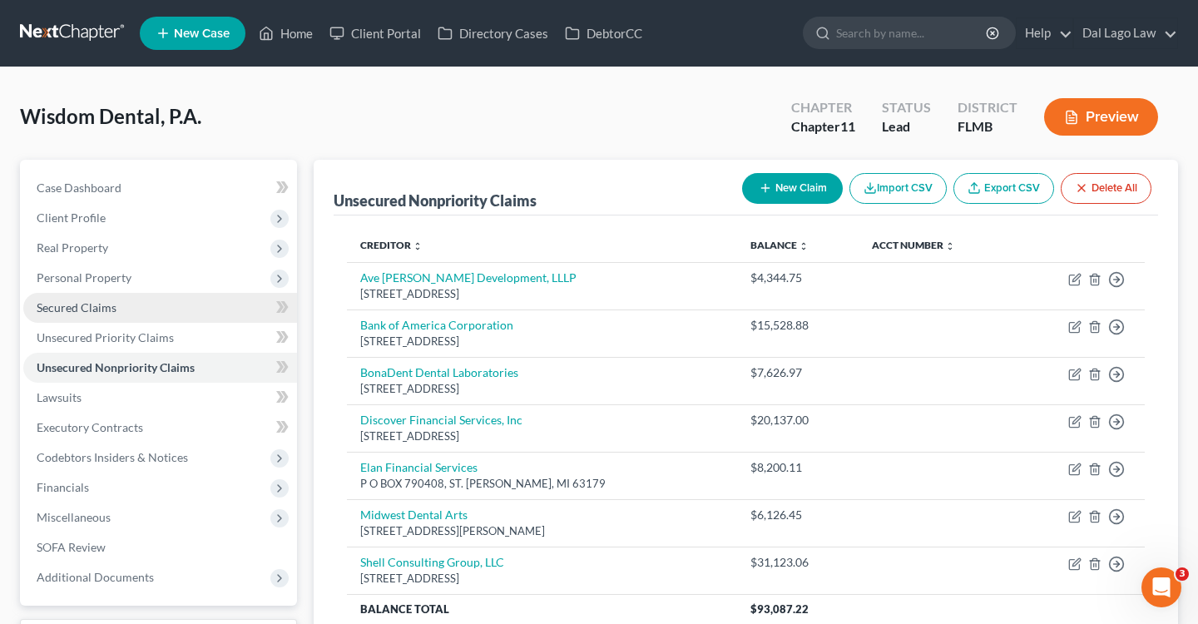
click at [154, 316] on link "Secured Claims" at bounding box center [160, 308] width 274 height 30
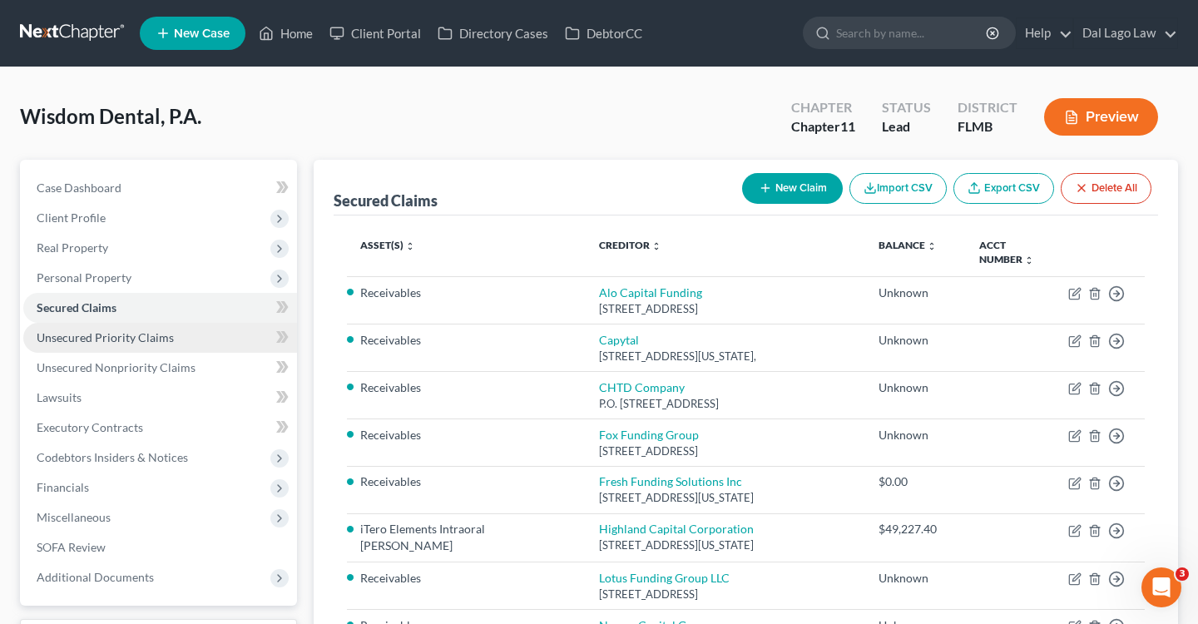
click at [141, 335] on span "Unsecured Priority Claims" at bounding box center [105, 337] width 137 height 14
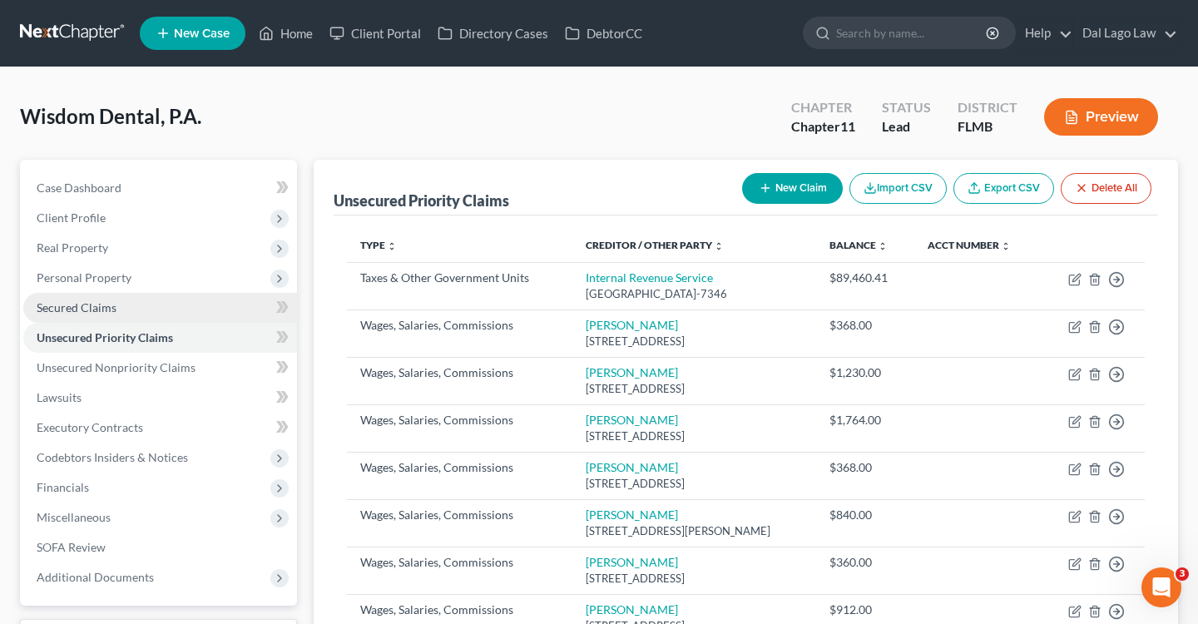
click at [120, 309] on link "Secured Claims" at bounding box center [160, 308] width 274 height 30
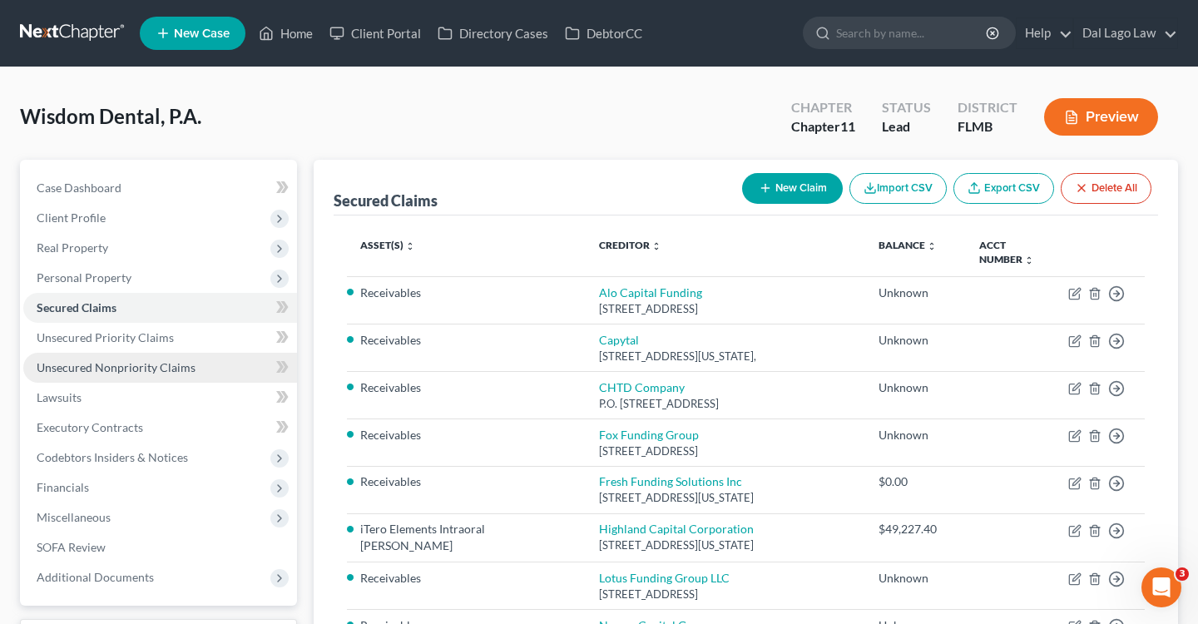
click at [133, 353] on link "Unsecured Nonpriority Claims" at bounding box center [160, 368] width 274 height 30
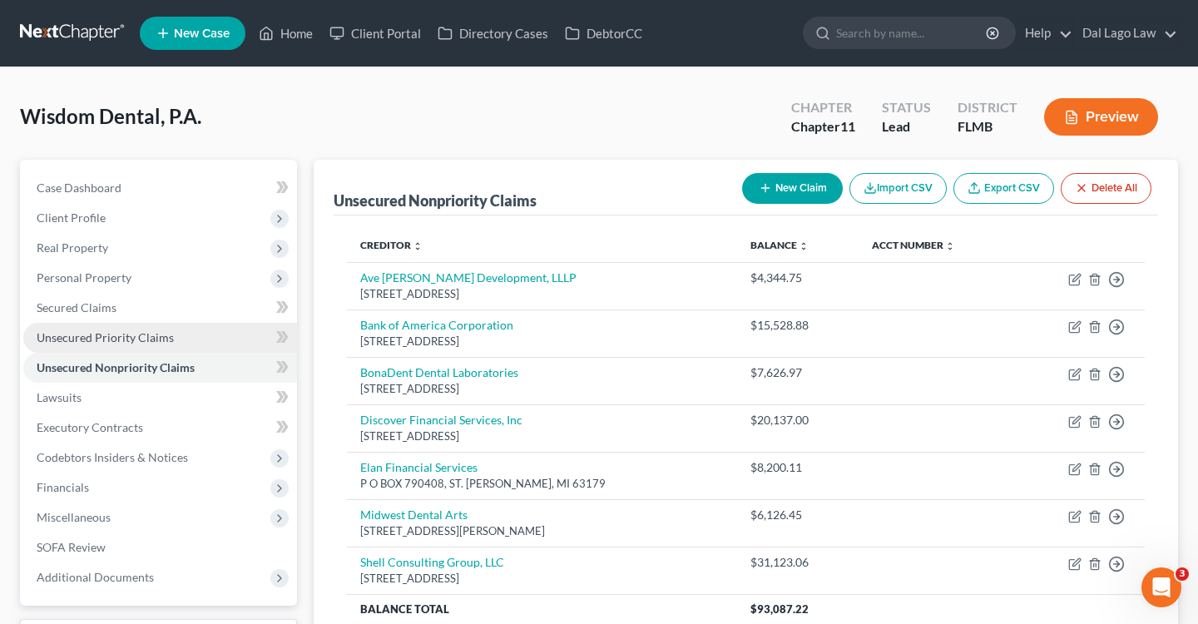
click at [165, 342] on span "Unsecured Priority Claims" at bounding box center [105, 337] width 137 height 14
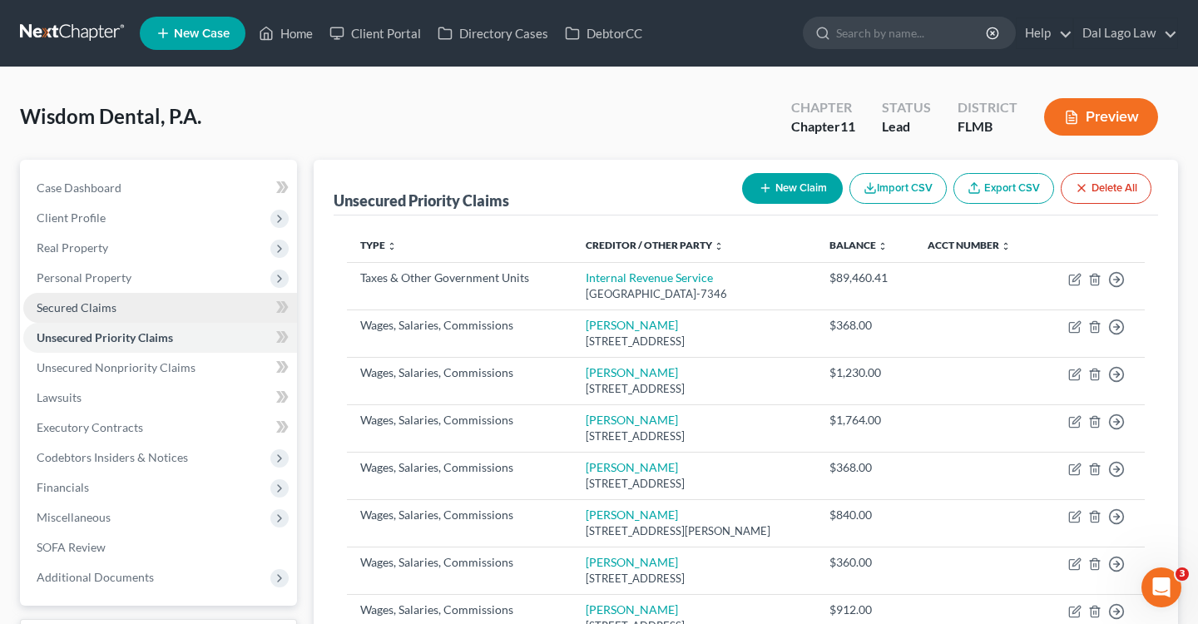
click at [125, 300] on link "Secured Claims" at bounding box center [160, 308] width 274 height 30
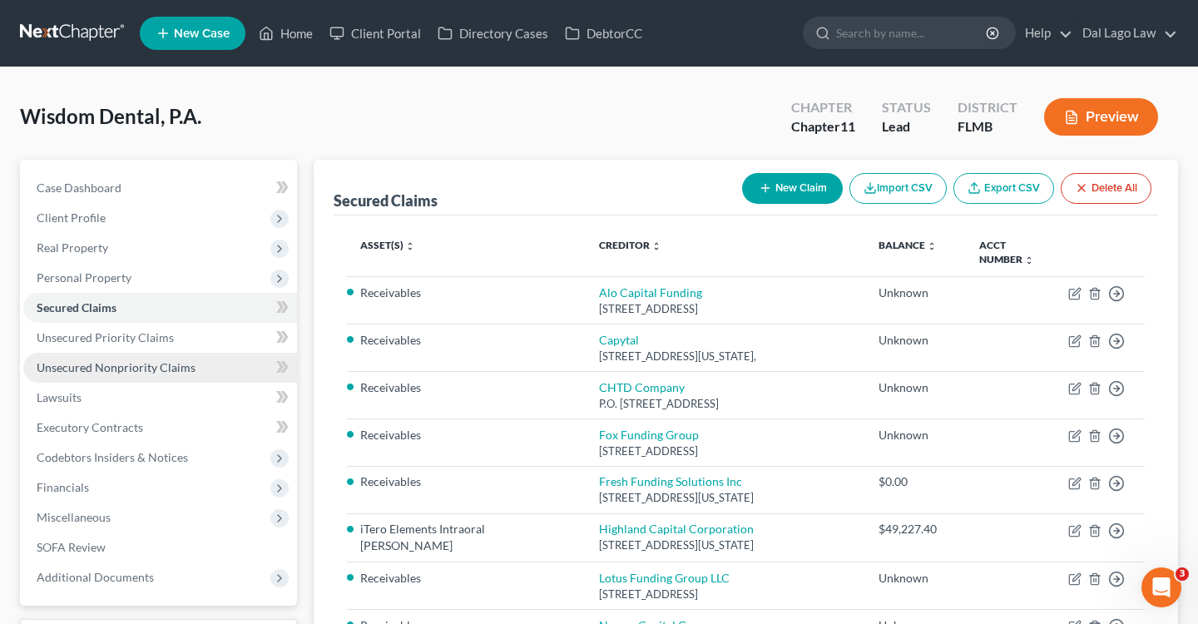
click at [153, 363] on span "Unsecured Nonpriority Claims" at bounding box center [116, 367] width 159 height 14
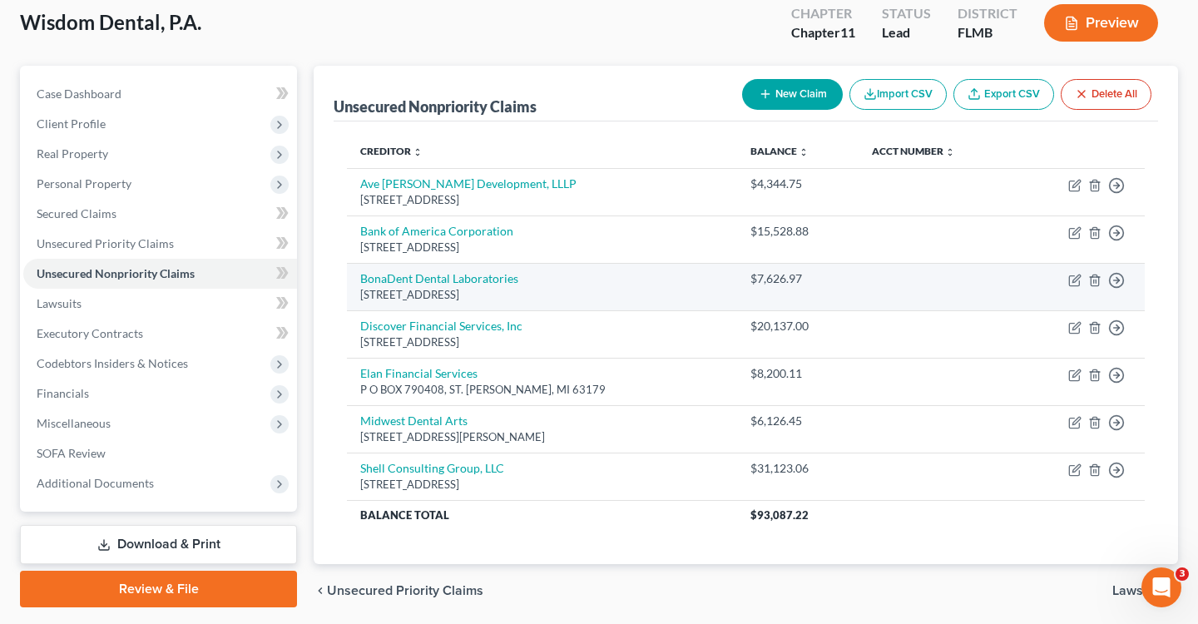
scroll to position [149, 0]
